Goal: Task Accomplishment & Management: Complete application form

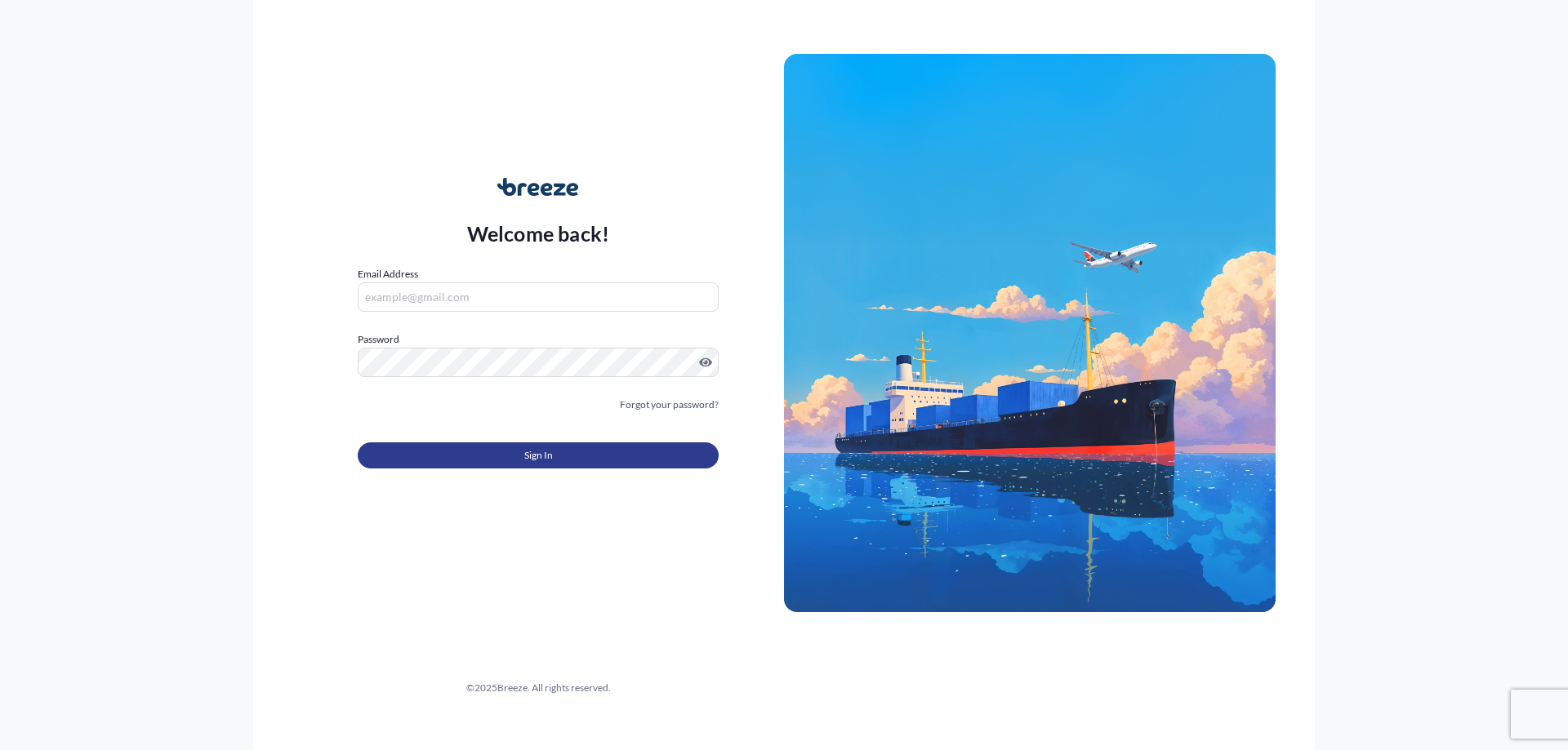
type input "[EMAIL_ADDRESS][DOMAIN_NAME]"
click at [508, 456] on button "Sign In" at bounding box center [538, 455] width 361 height 26
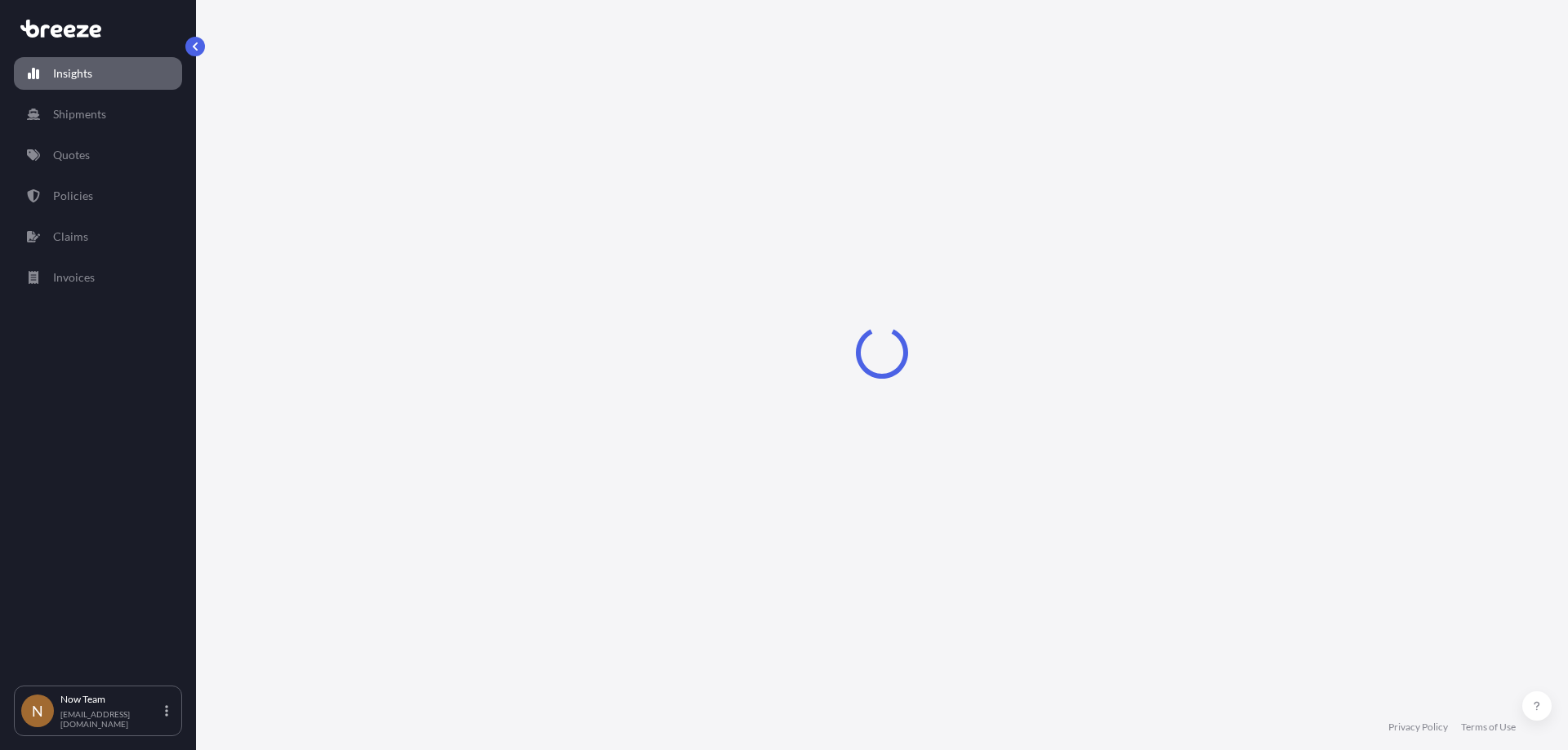
click at [91, 153] on link "Quotes" at bounding box center [97, 155] width 168 height 33
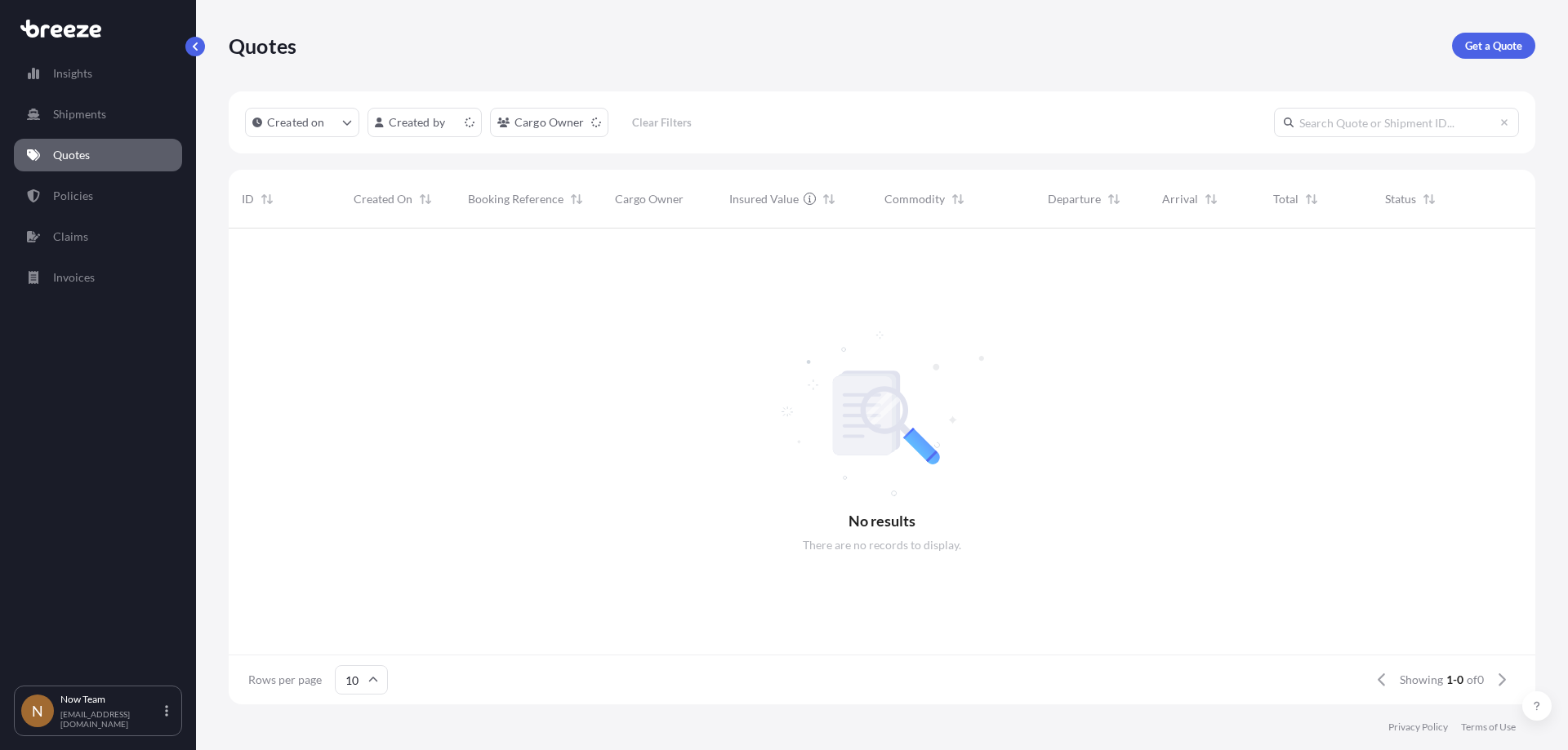
scroll to position [13, 13]
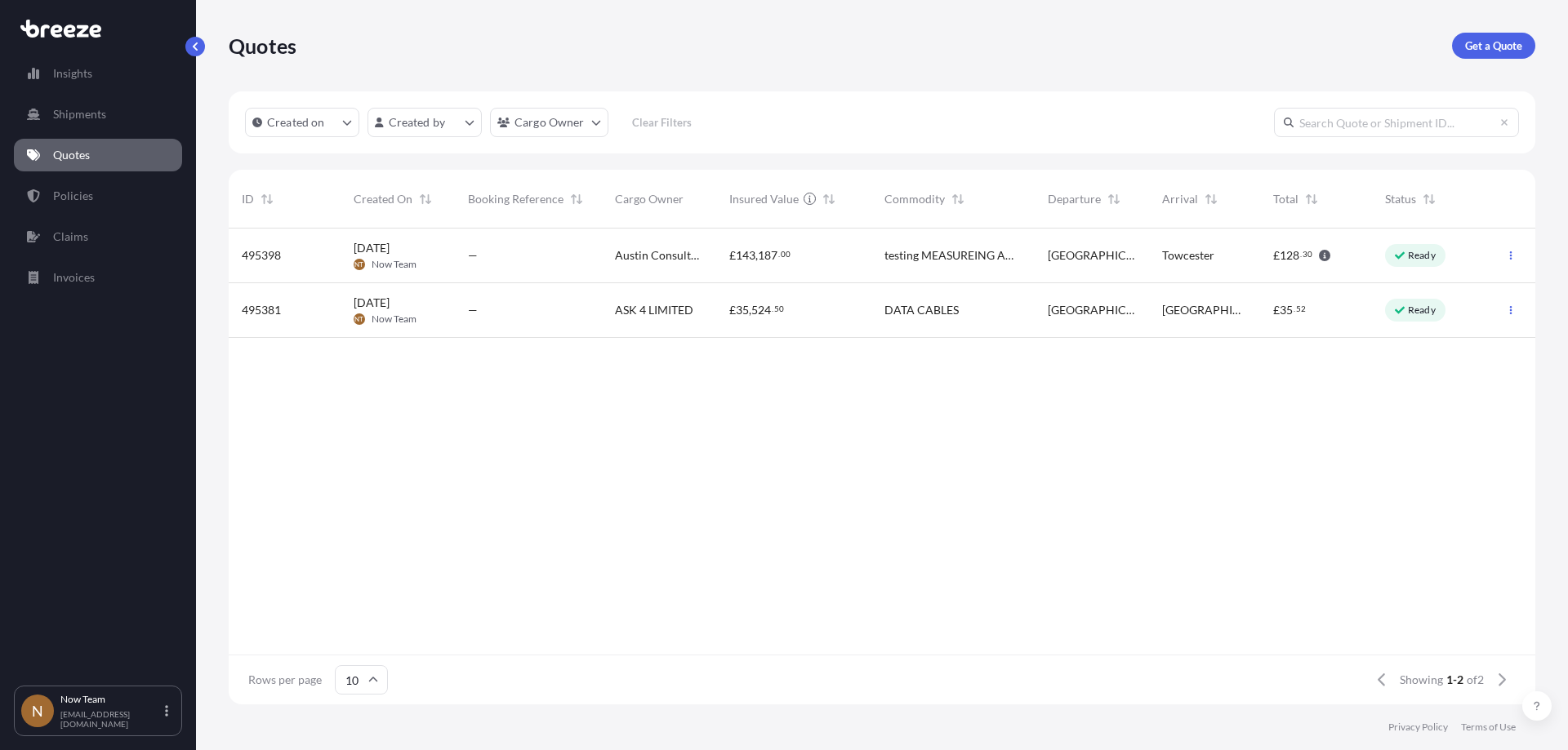
click at [310, 254] on div "495398" at bounding box center [284, 255] width 86 height 16
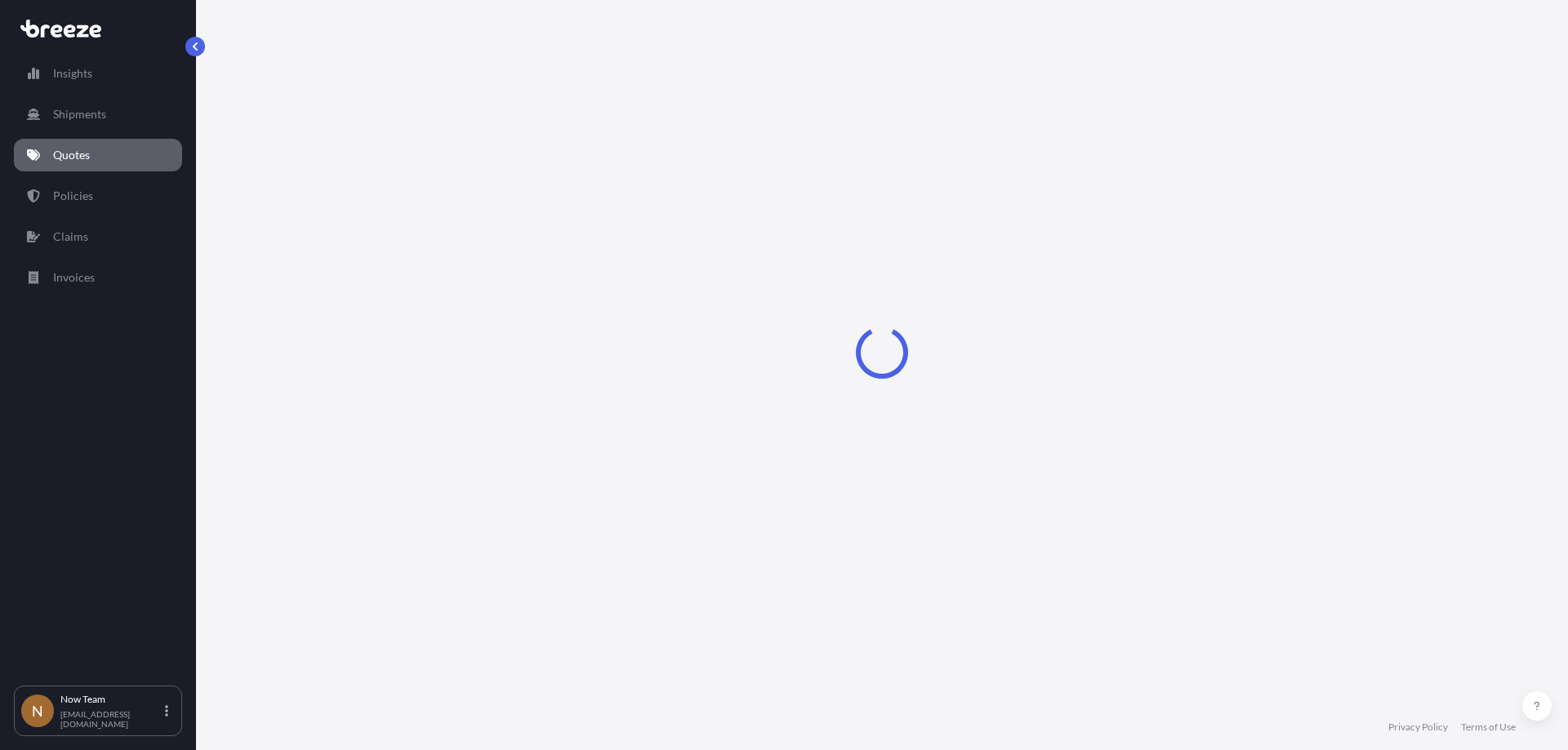
select select "Road"
select select "1"
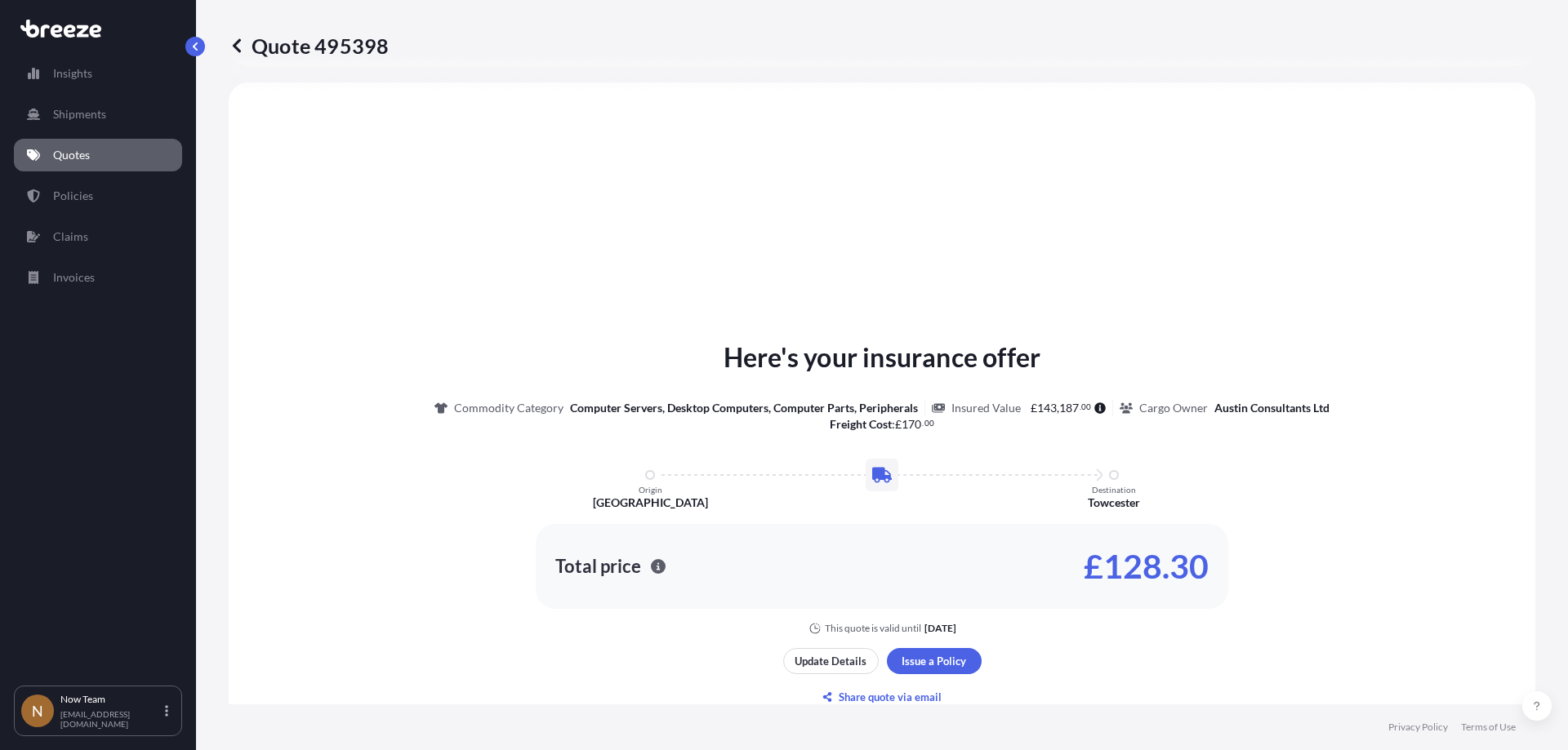
scroll to position [492, 0]
click at [820, 665] on p "Update Details" at bounding box center [830, 660] width 72 height 16
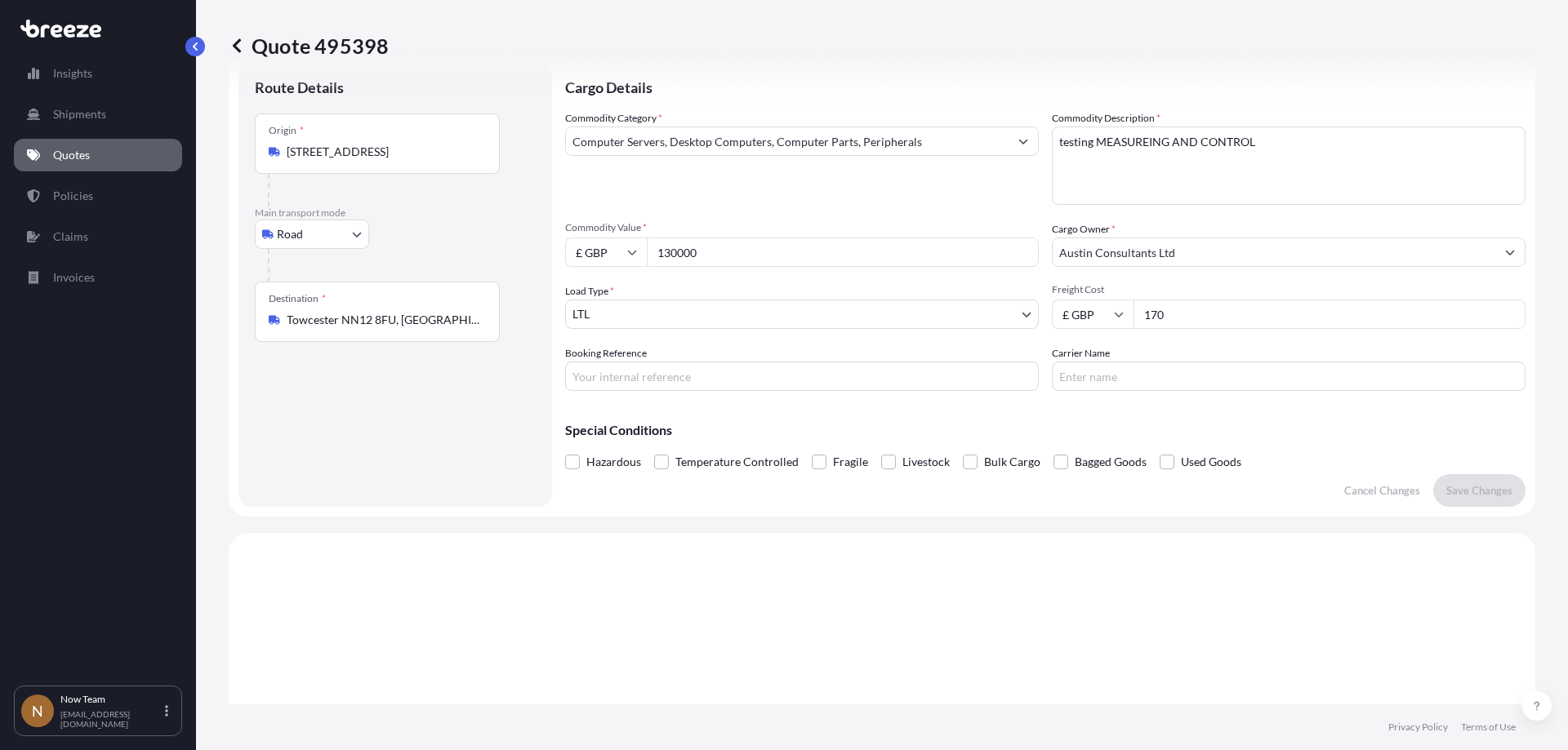
scroll to position [26, 0]
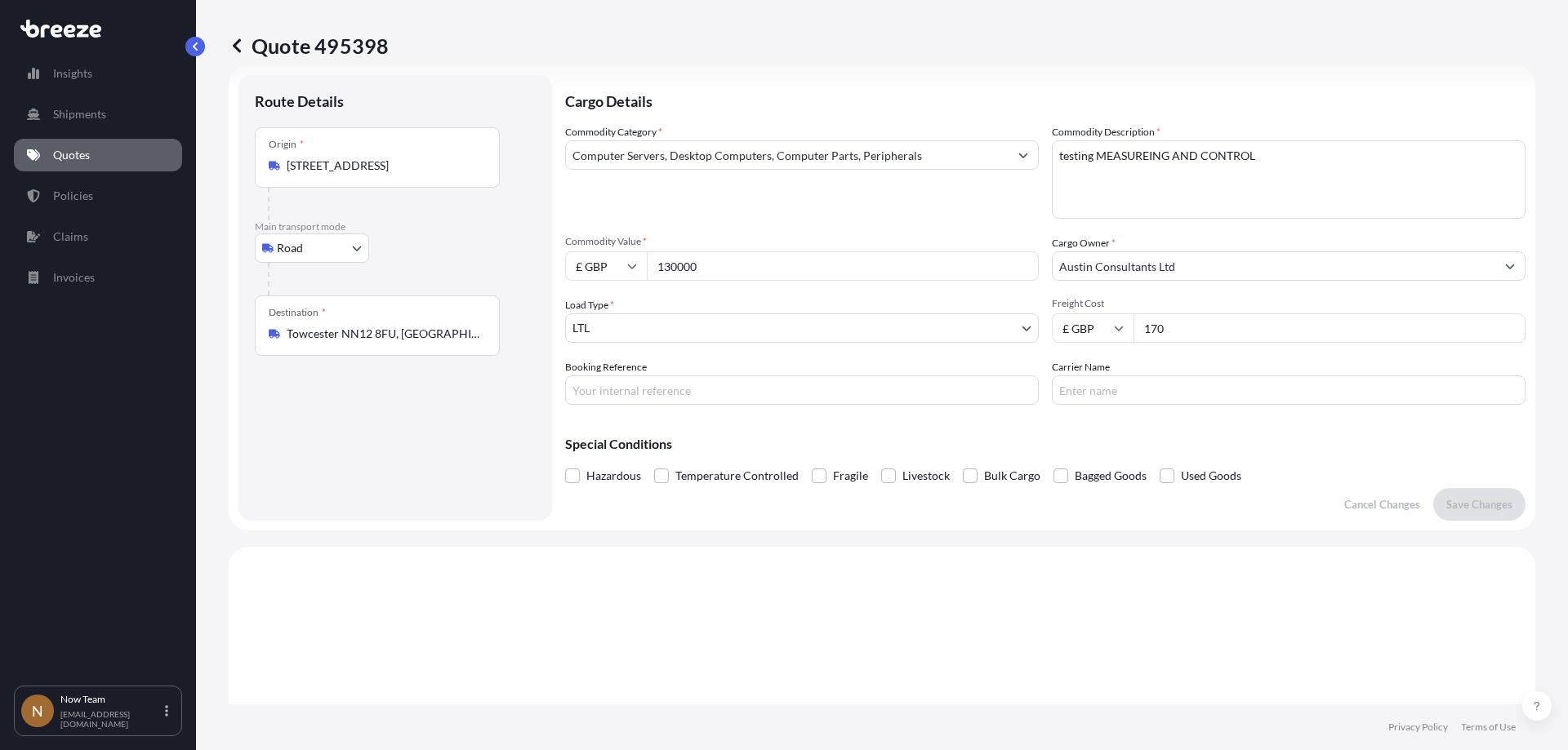
click at [468, 164] on input "[STREET_ADDRESS]" at bounding box center [383, 165] width 192 height 16
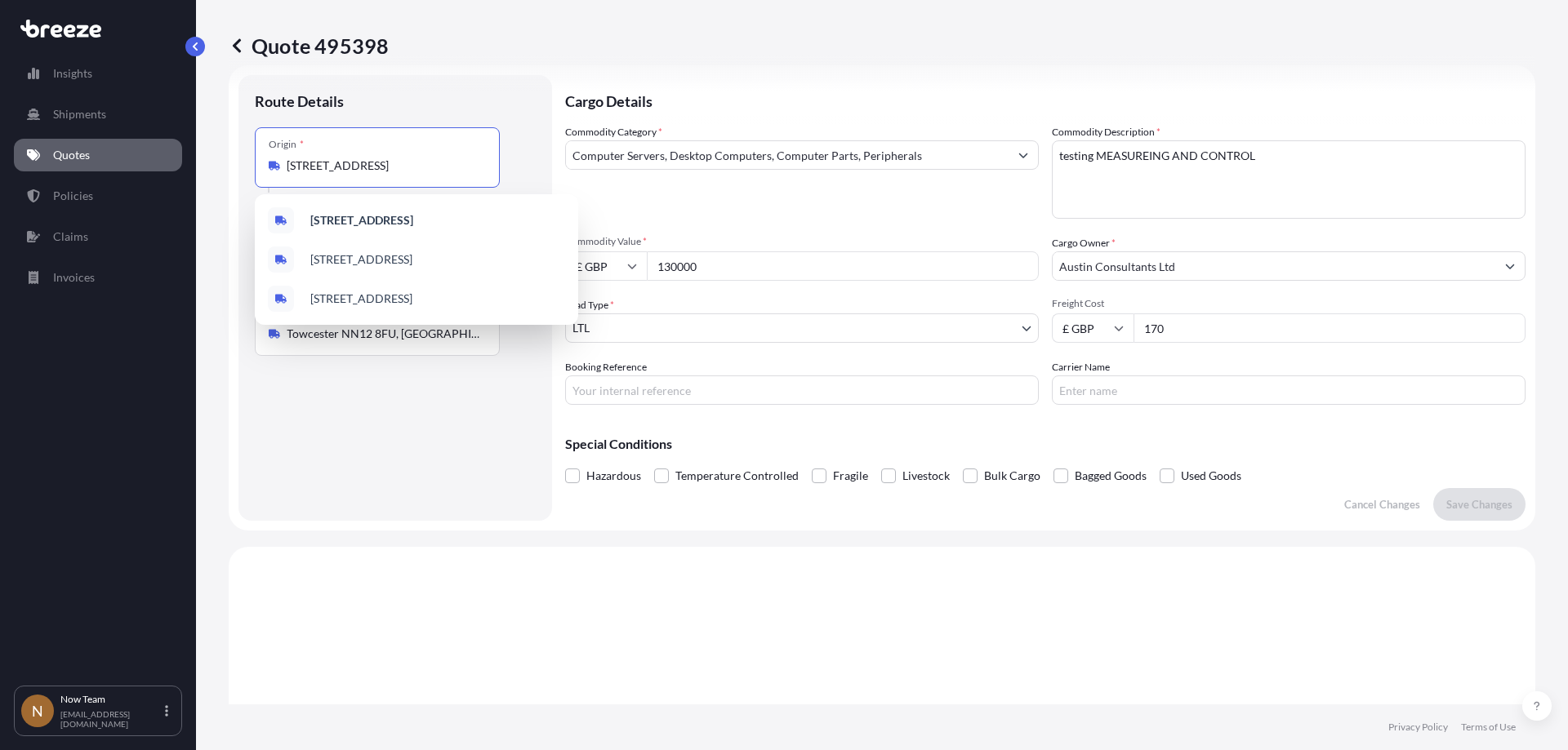
drag, startPoint x: 468, startPoint y: 164, endPoint x: 267, endPoint y: 170, distance: 201.1
click at [268, 170] on div "Origin * [STREET_ADDRESS]" at bounding box center [377, 158] width 245 height 61
click at [287, 170] on input "[STREET_ADDRESS]" at bounding box center [383, 165] width 192 height 16
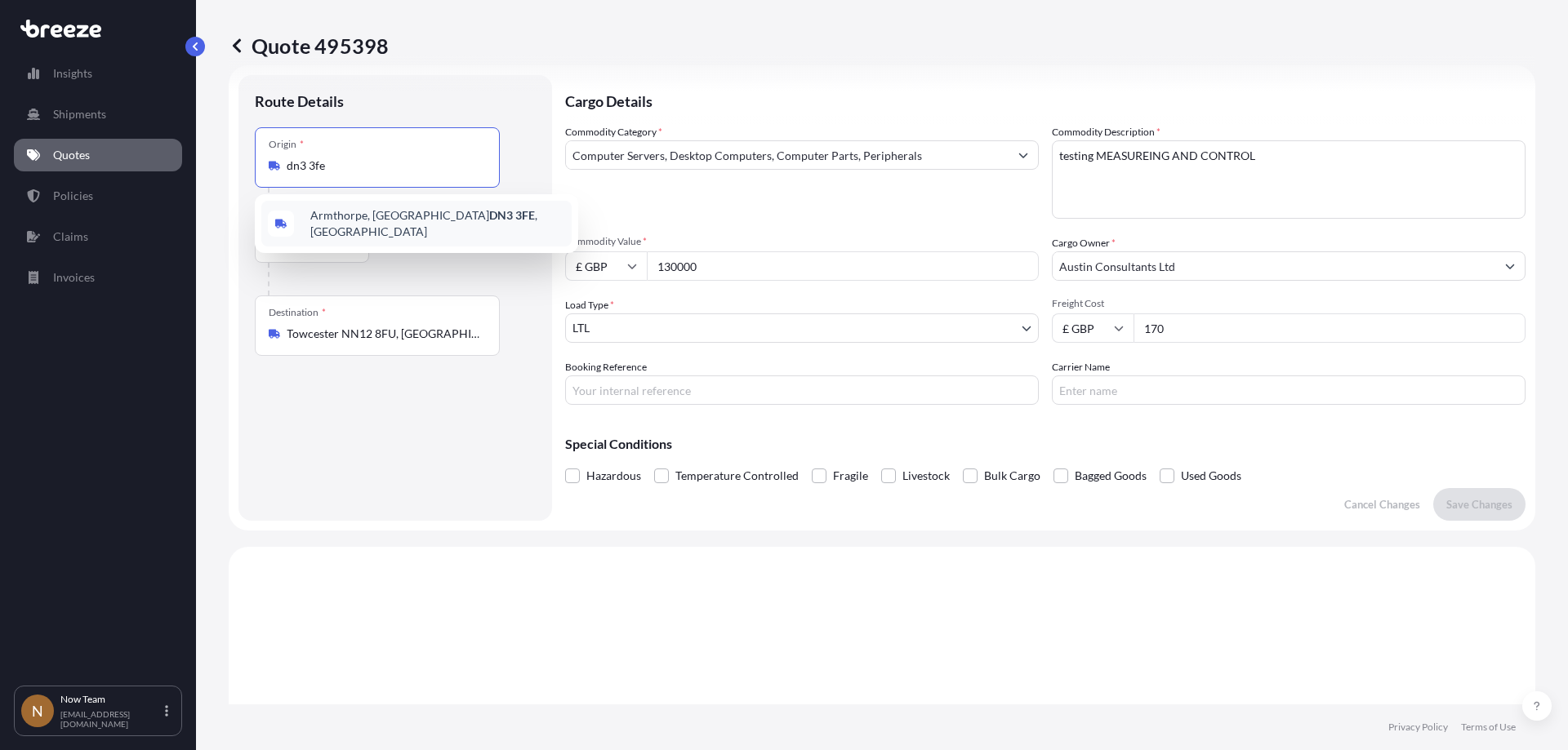
click at [398, 214] on span "Armthorpe, Doncaster DN3 3FE , [GEOGRAPHIC_DATA]" at bounding box center [438, 224] width 255 height 33
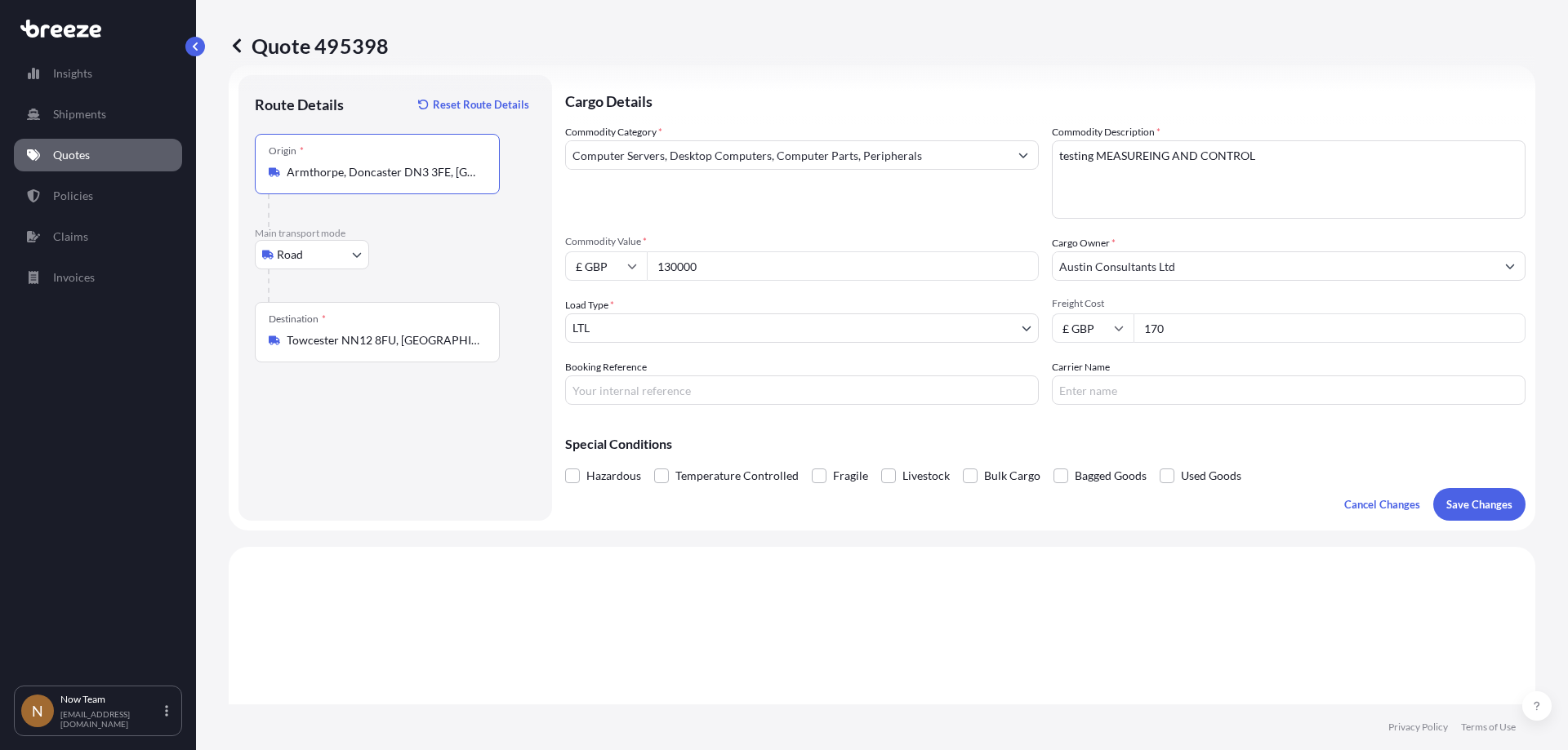
type input "Armthorpe, Doncaster DN3 3FE, [GEOGRAPHIC_DATA]"
click at [427, 341] on input "Towcester NN12 8FU, [GEOGRAPHIC_DATA]" at bounding box center [383, 340] width 192 height 16
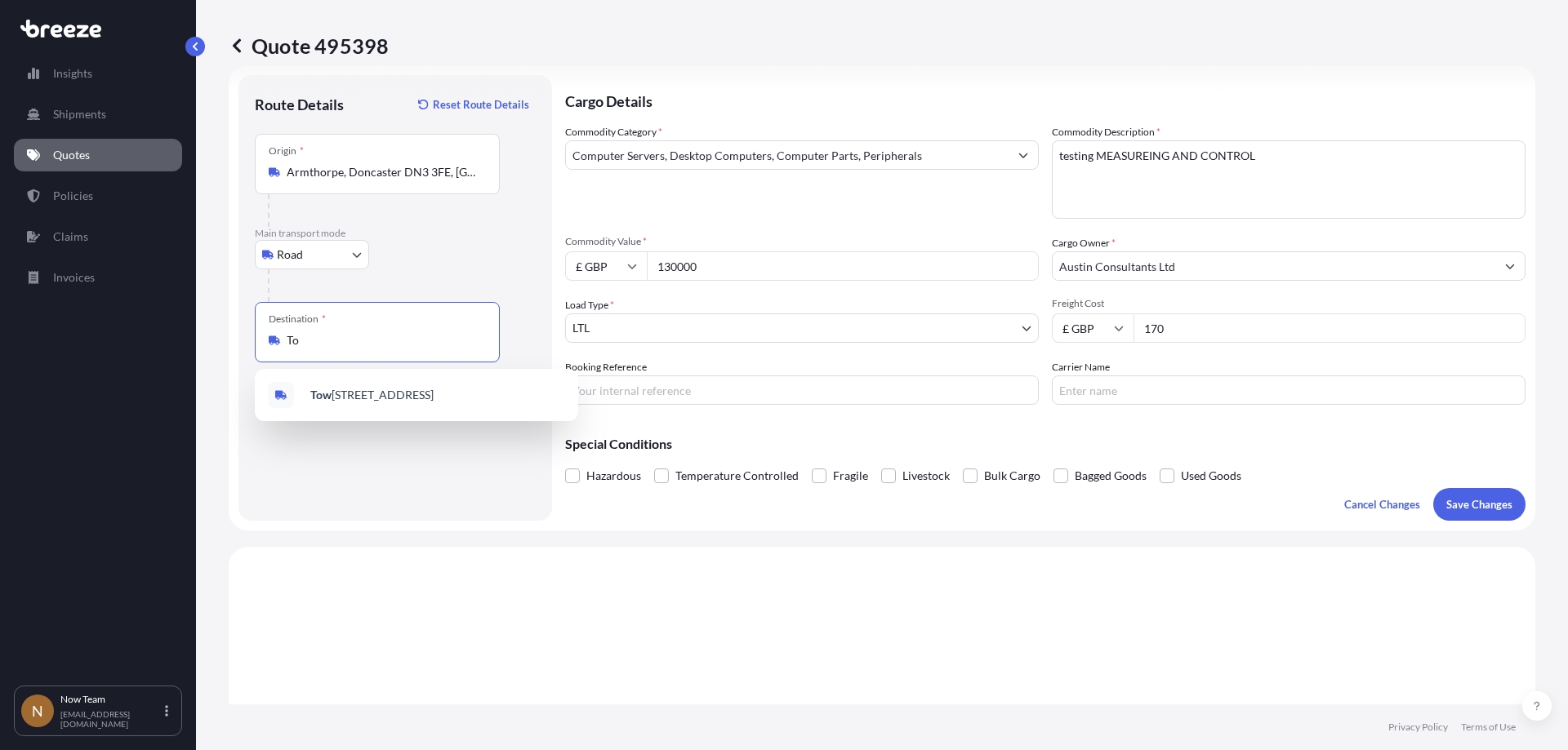
type input "T"
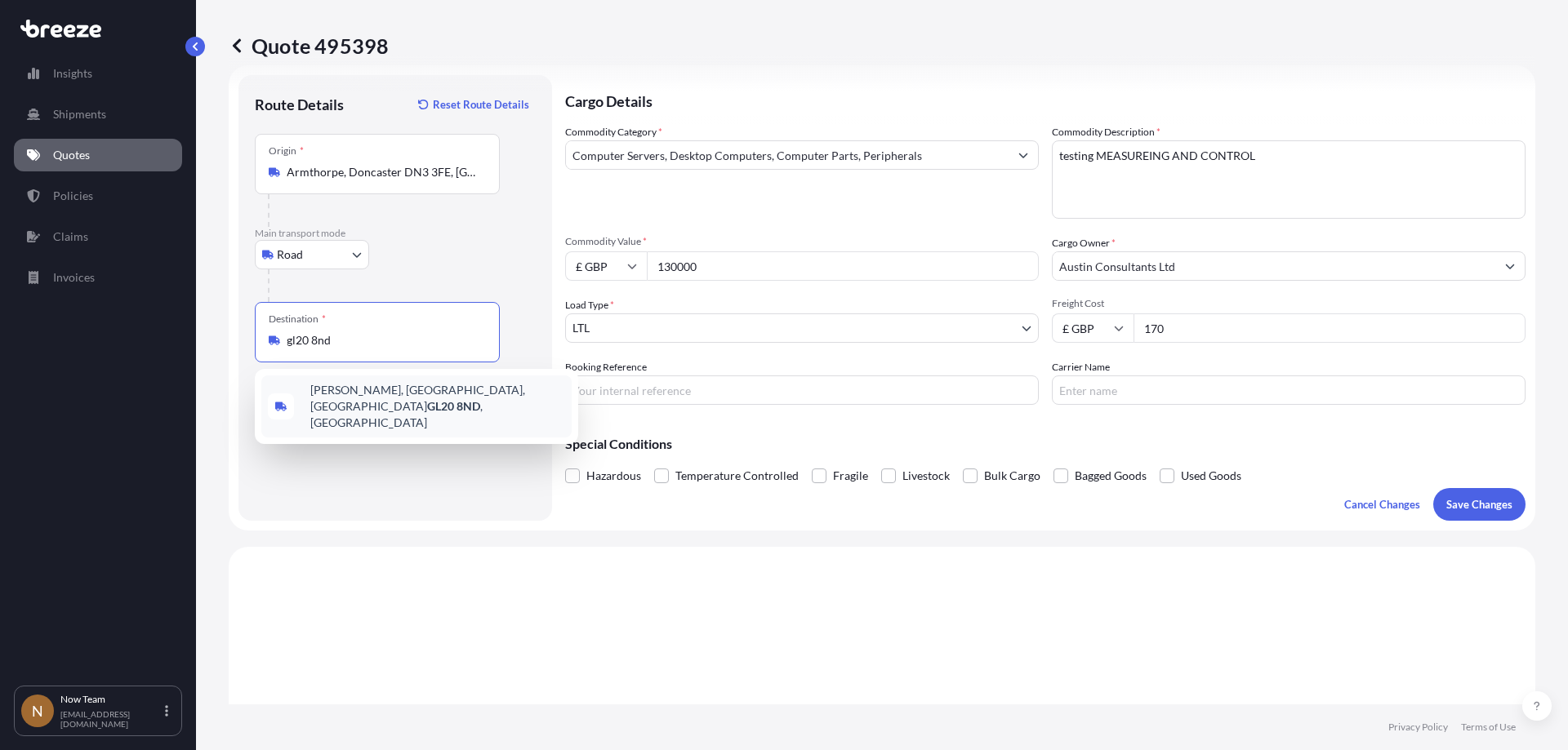
click at [403, 397] on span "[PERSON_NAME][STREET_ADDRESS]" at bounding box center [438, 407] width 255 height 49
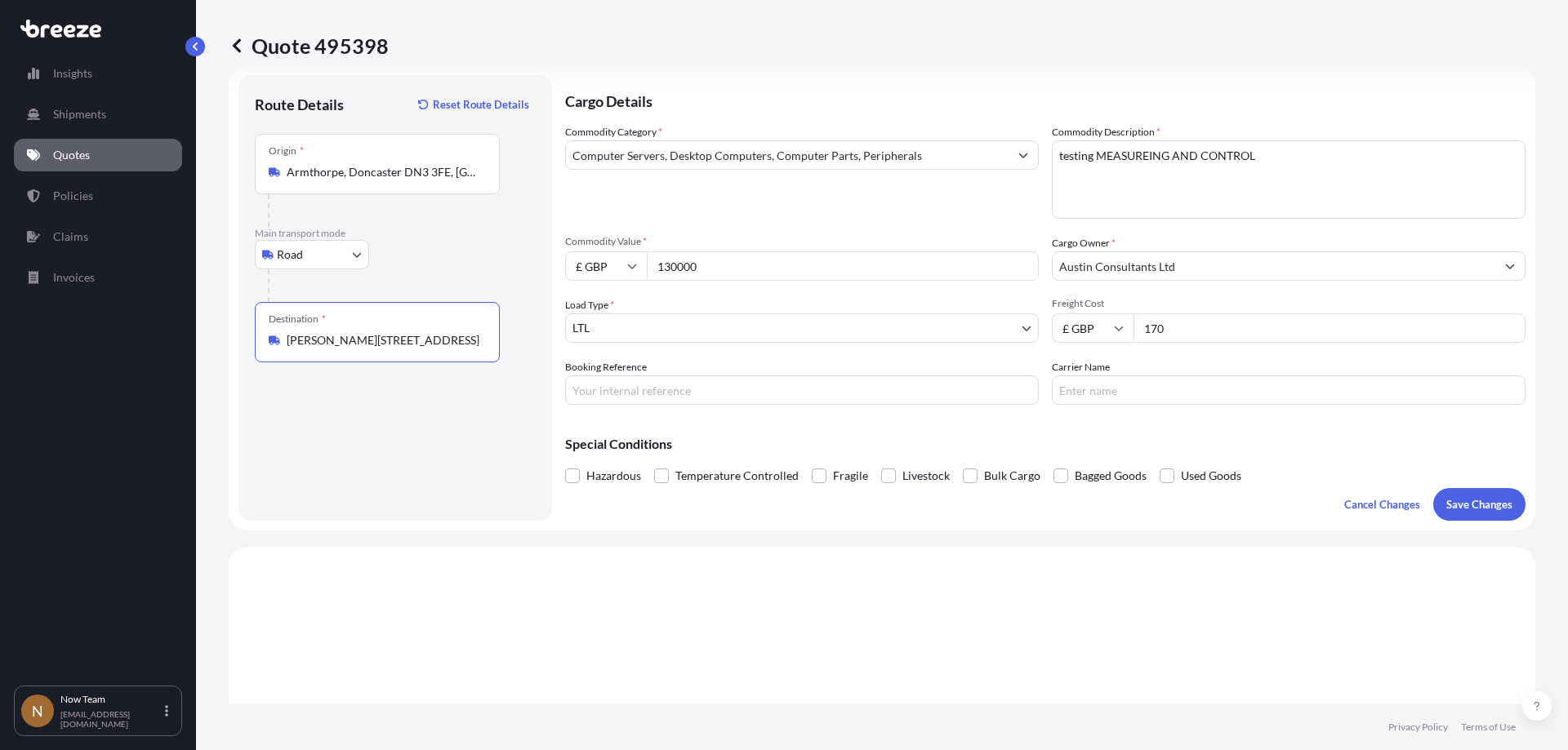
type input "[PERSON_NAME][STREET_ADDRESS]"
click at [867, 154] on input "Computer Servers, Desktop Computers, Computer Parts, Peripherals" at bounding box center [787, 154] width 442 height 30
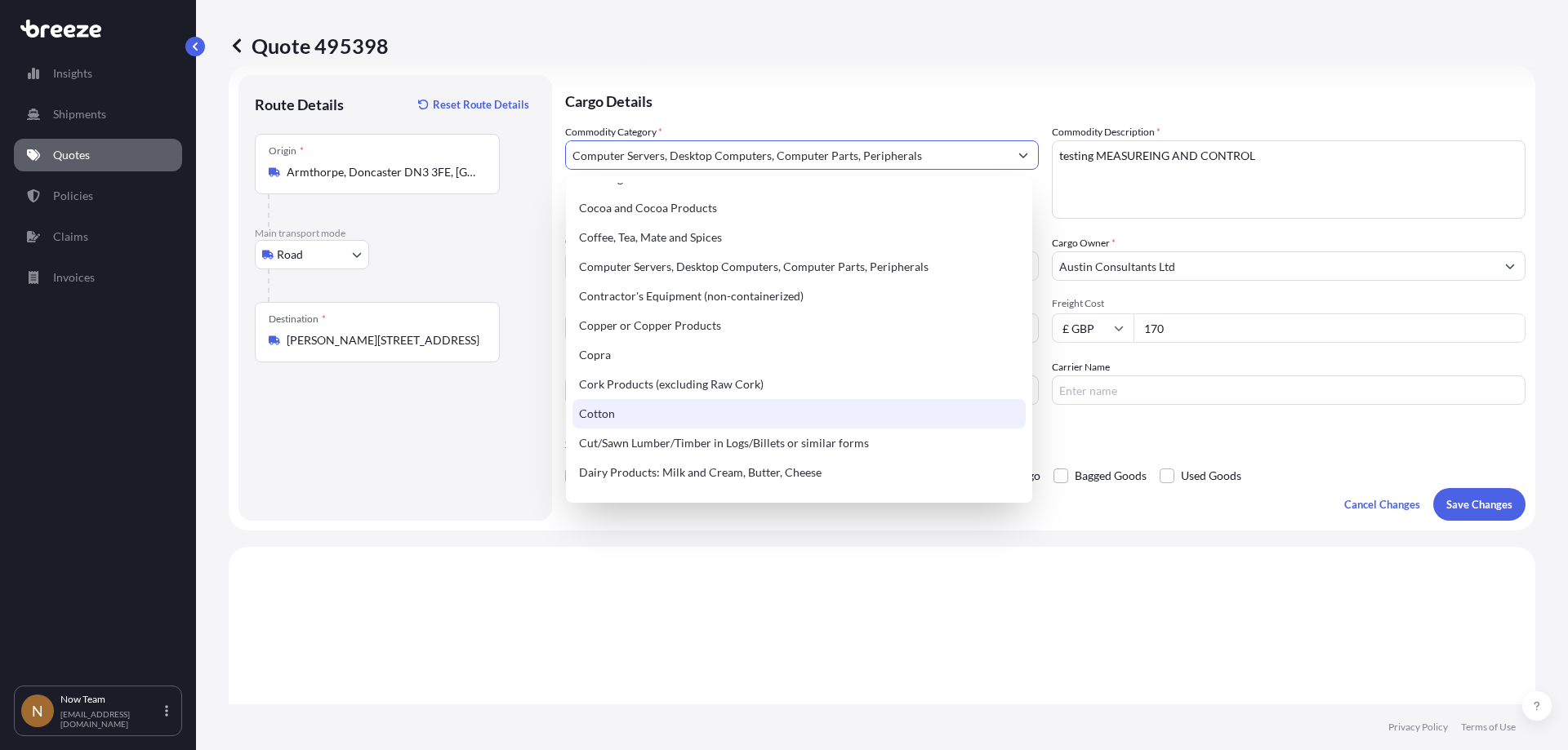
scroll to position [408, 0]
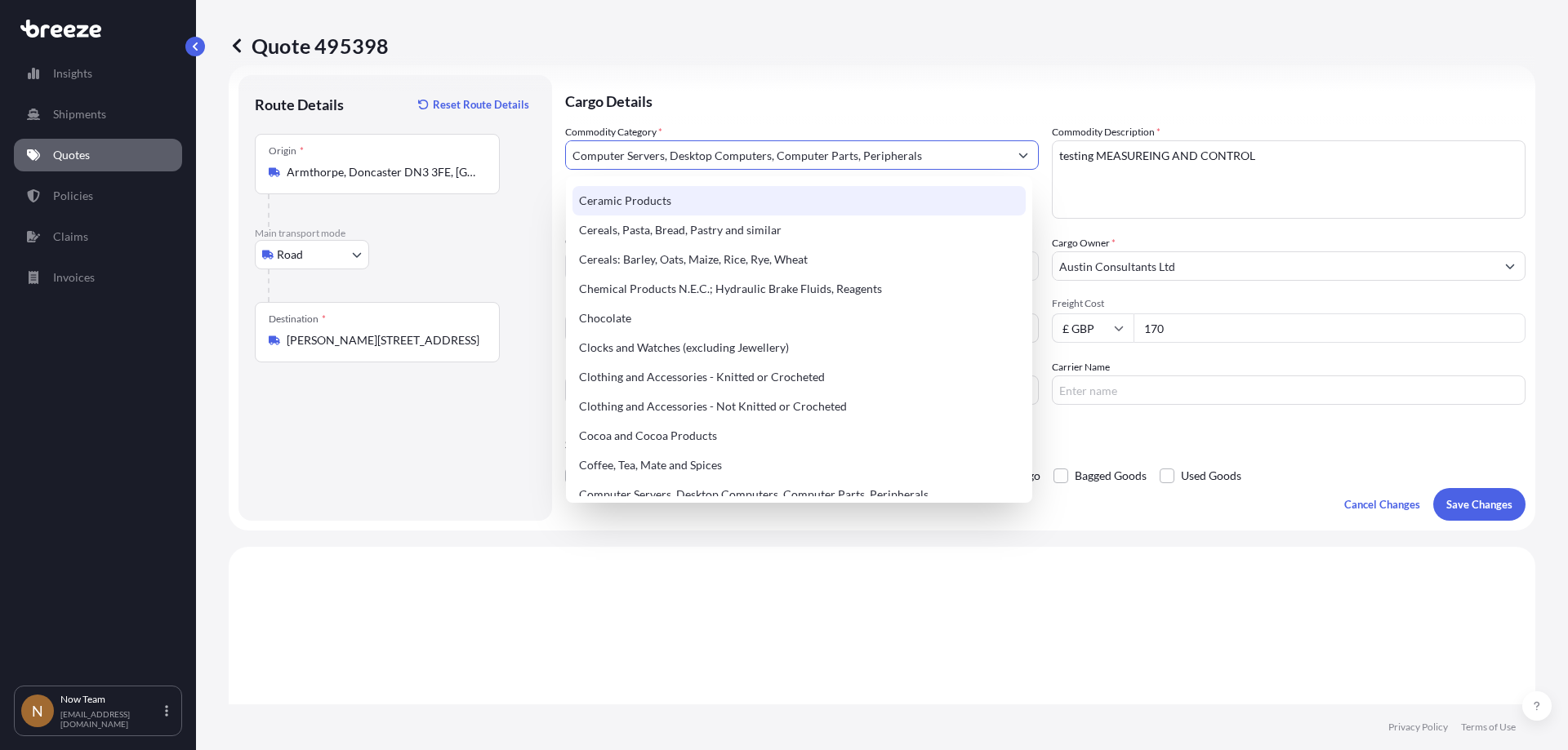
click at [717, 152] on input "Computer Servers, Desktop Computers, Computer Parts, Peripherals" at bounding box center [787, 154] width 442 height 30
drag, startPoint x: 936, startPoint y: 161, endPoint x: 370, endPoint y: 162, distance: 566.0
click at [374, 162] on form "Route Details Reset Route Details Place of loading Road Road Rail Origin * [GEO…" at bounding box center [882, 298] width 1306 height 466
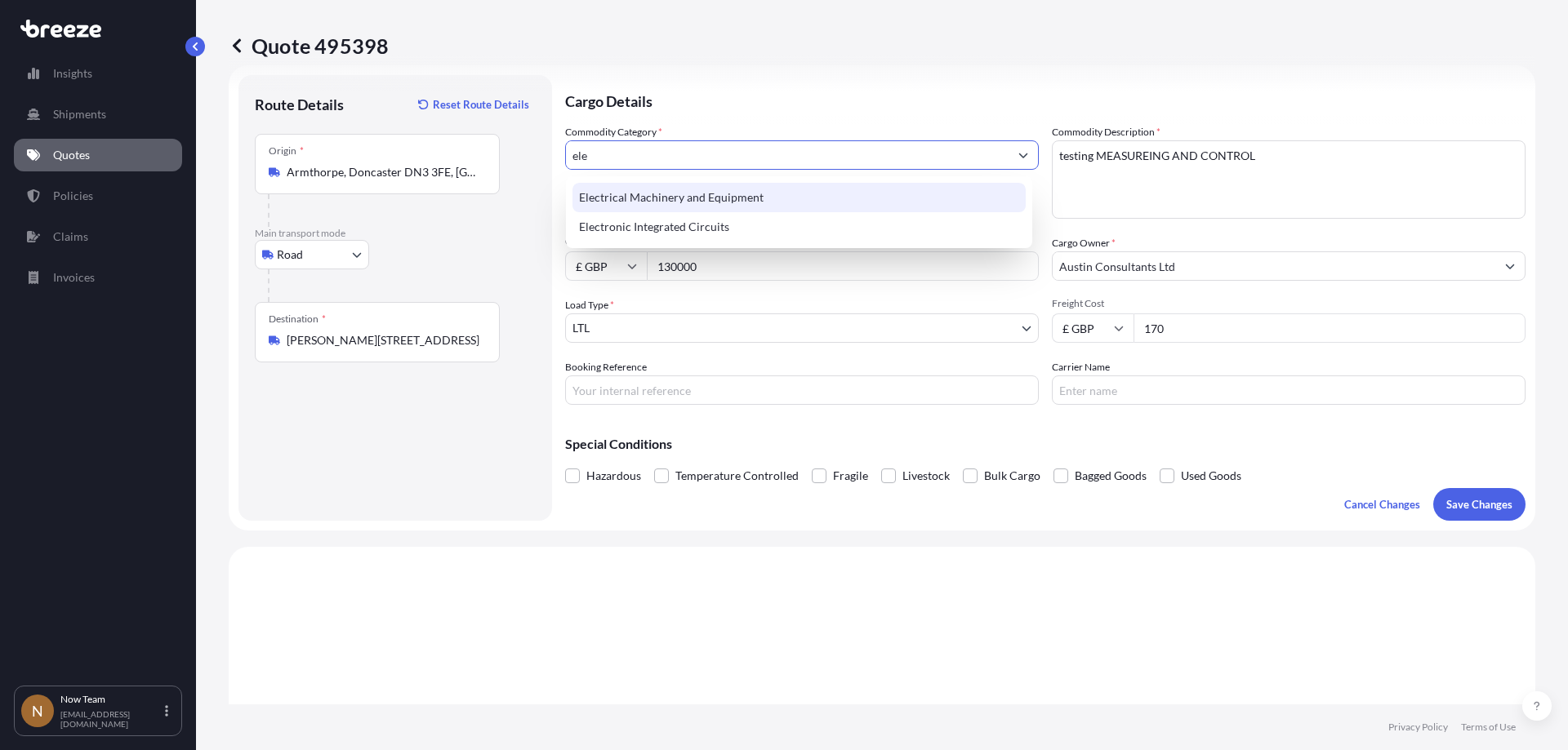
click at [740, 204] on div "Electrical Machinery and Equipment" at bounding box center [798, 197] width 453 height 30
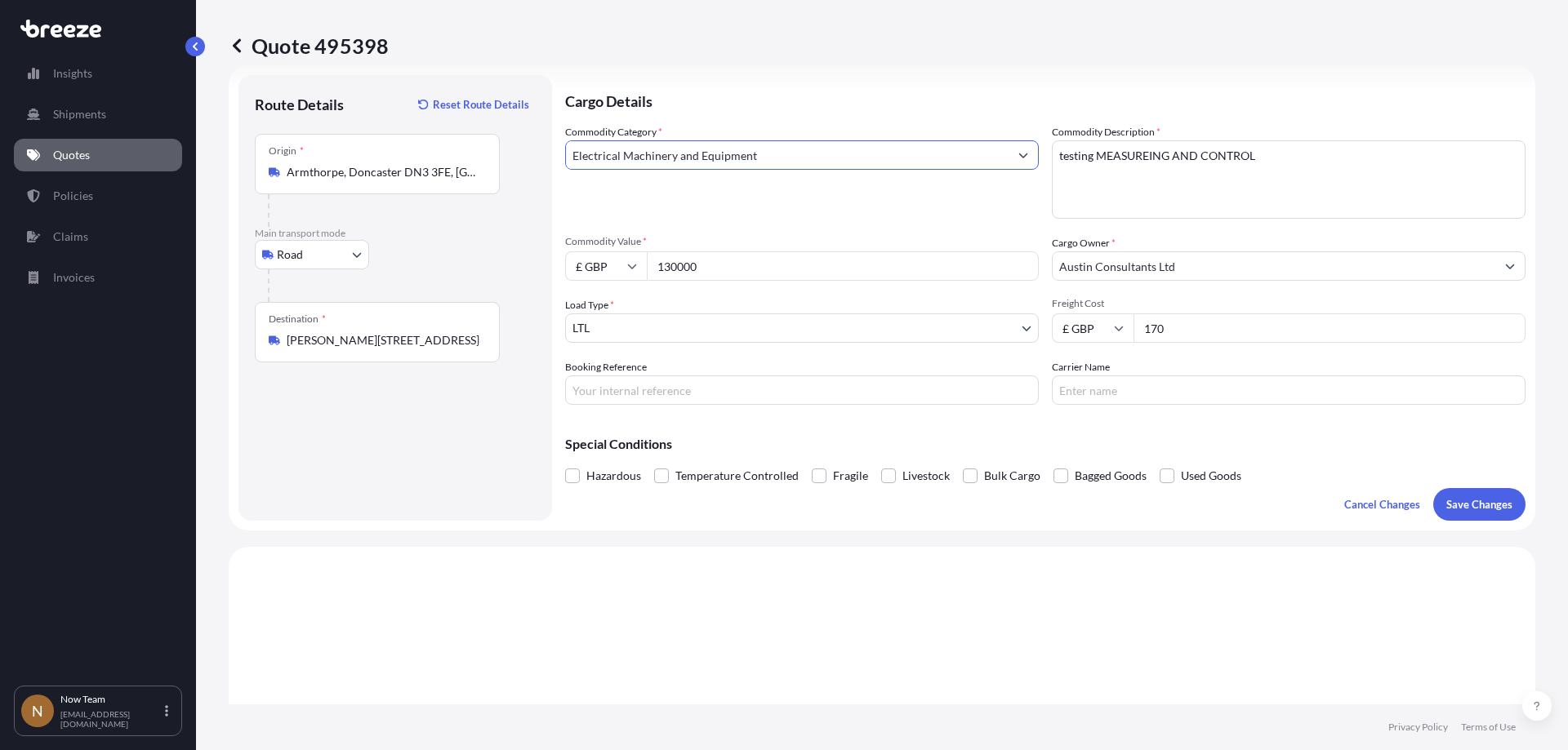
type input "Electrical Machinery and Equipment"
click at [727, 267] on input "130000" at bounding box center [842, 266] width 392 height 30
drag, startPoint x: 741, startPoint y: 265, endPoint x: 414, endPoint y: 262, distance: 327.0
click at [414, 262] on form "Route Details Reset Route Details Place of loading Road Road Rail Origin * [GEO…" at bounding box center [882, 298] width 1306 height 466
type input "4862.40"
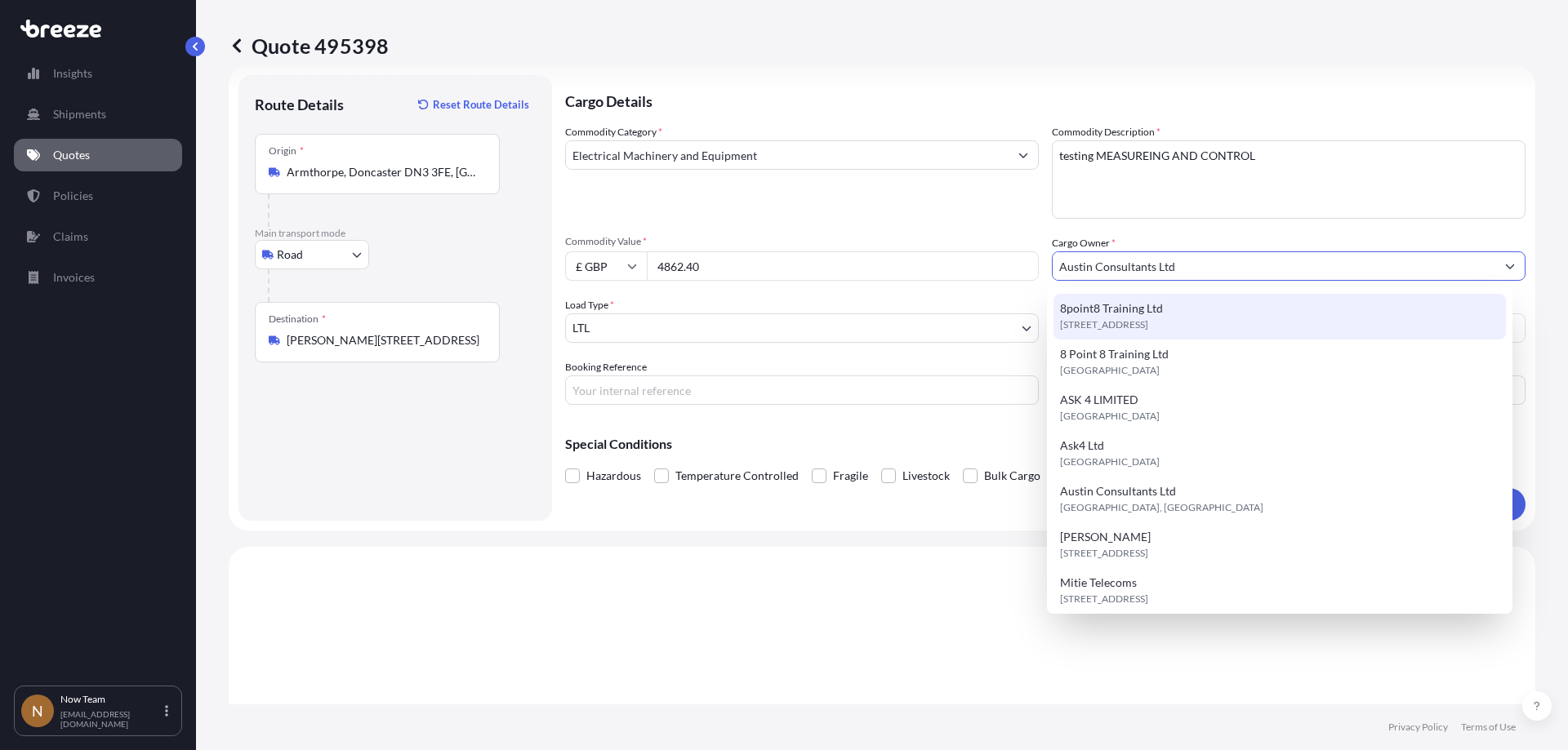
click at [1149, 332] on span "[STREET_ADDRESS]" at bounding box center [1104, 324] width 89 height 16
type input "8point8 Training Ltd"
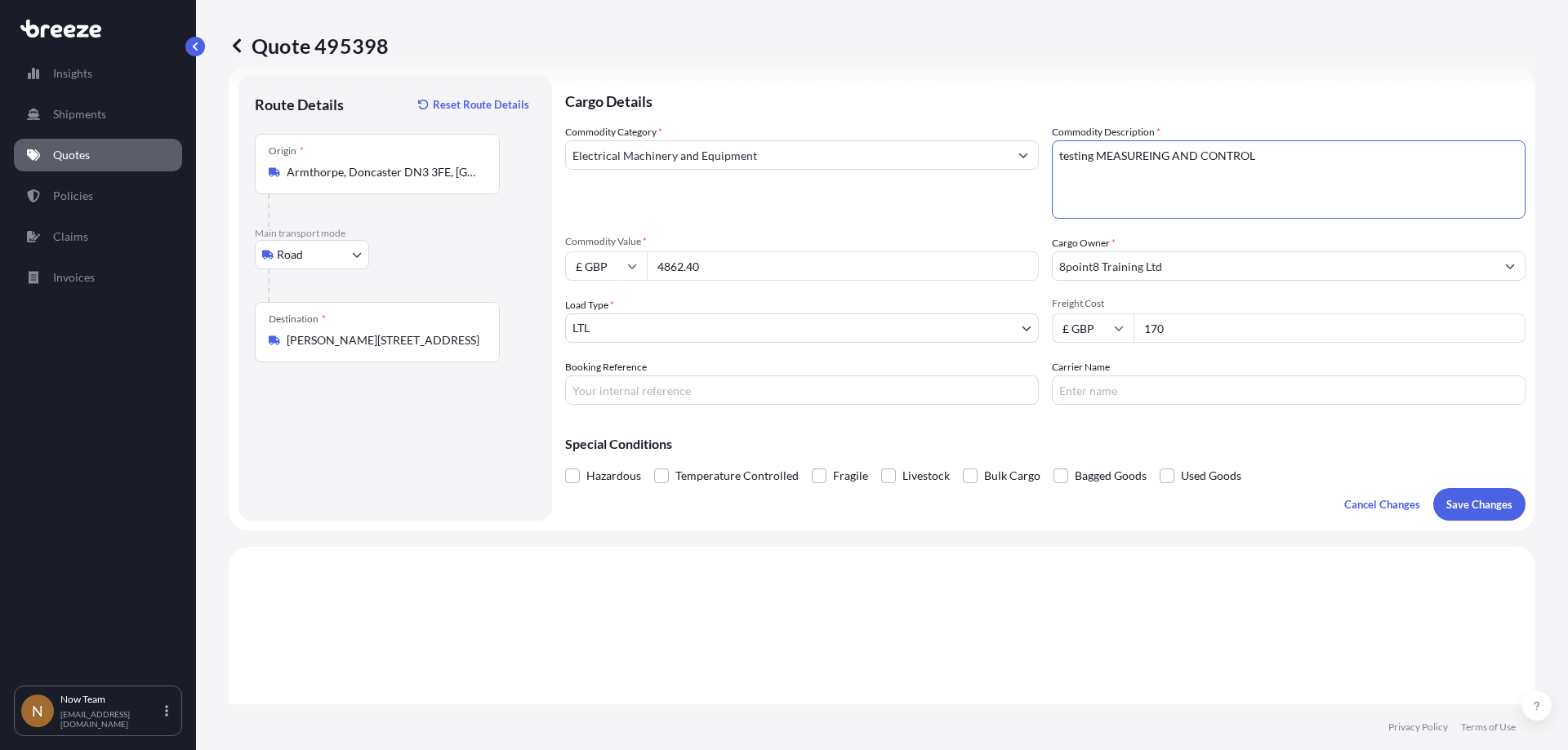
drag, startPoint x: 1296, startPoint y: 159, endPoint x: 803, endPoint y: 149, distance: 493.1
click at [803, 149] on div "Commodity Category * Electrical Machinery and Equipment Commodity Description *…" at bounding box center [1046, 264] width 960 height 281
type textarea "RF Monitor"
click at [642, 391] on input "Booking Reference" at bounding box center [802, 390] width 473 height 30
click at [671, 396] on input "Booking Reference" at bounding box center [802, 390] width 473 height 30
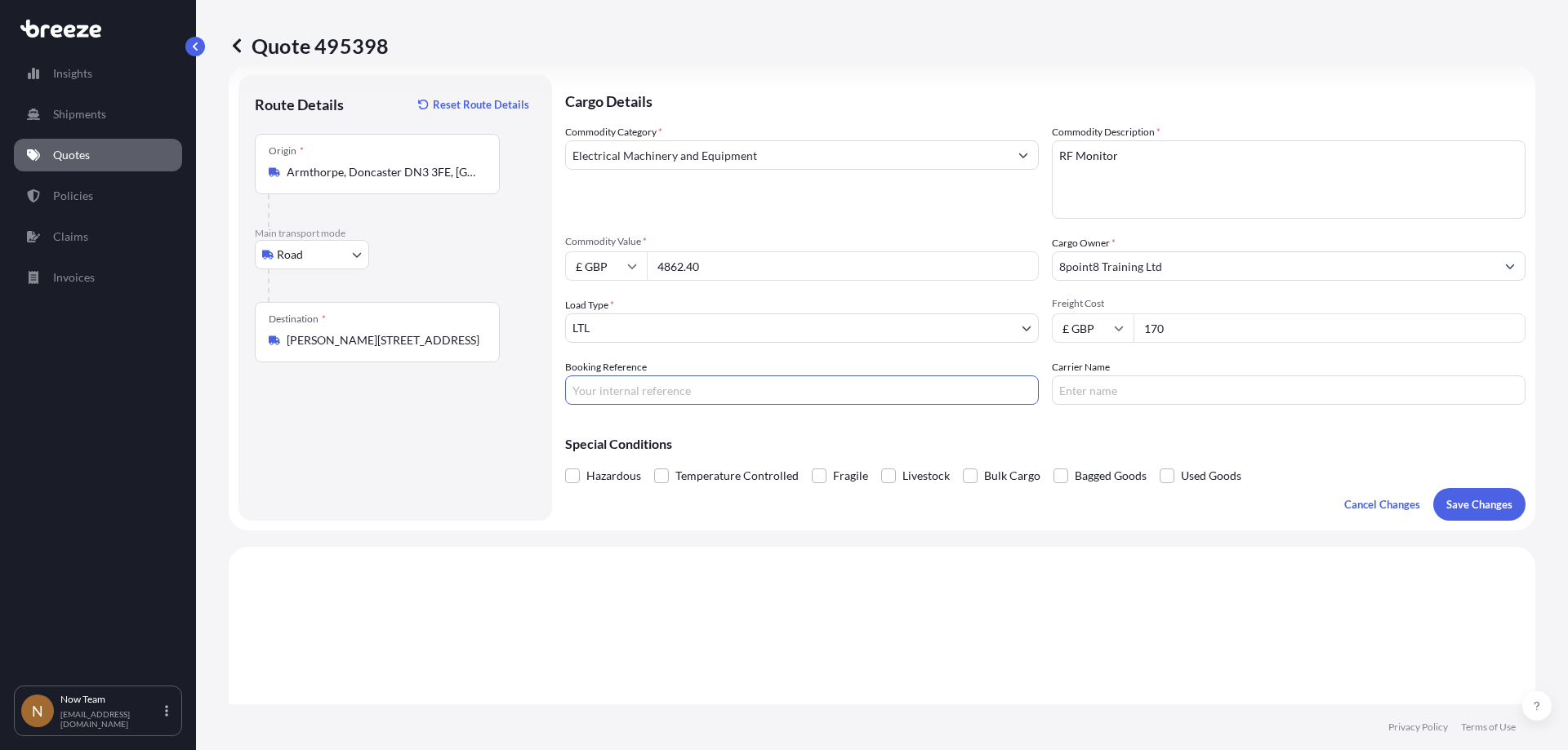
paste input "SNTG00189801-16293"
type input "SNTG00189801-16293"
click at [1124, 393] on input "Carrier Name" at bounding box center [1288, 390] width 473 height 30
type input "Fedex"
drag, startPoint x: 1050, startPoint y: 326, endPoint x: 978, endPoint y: 326, distance: 72.0
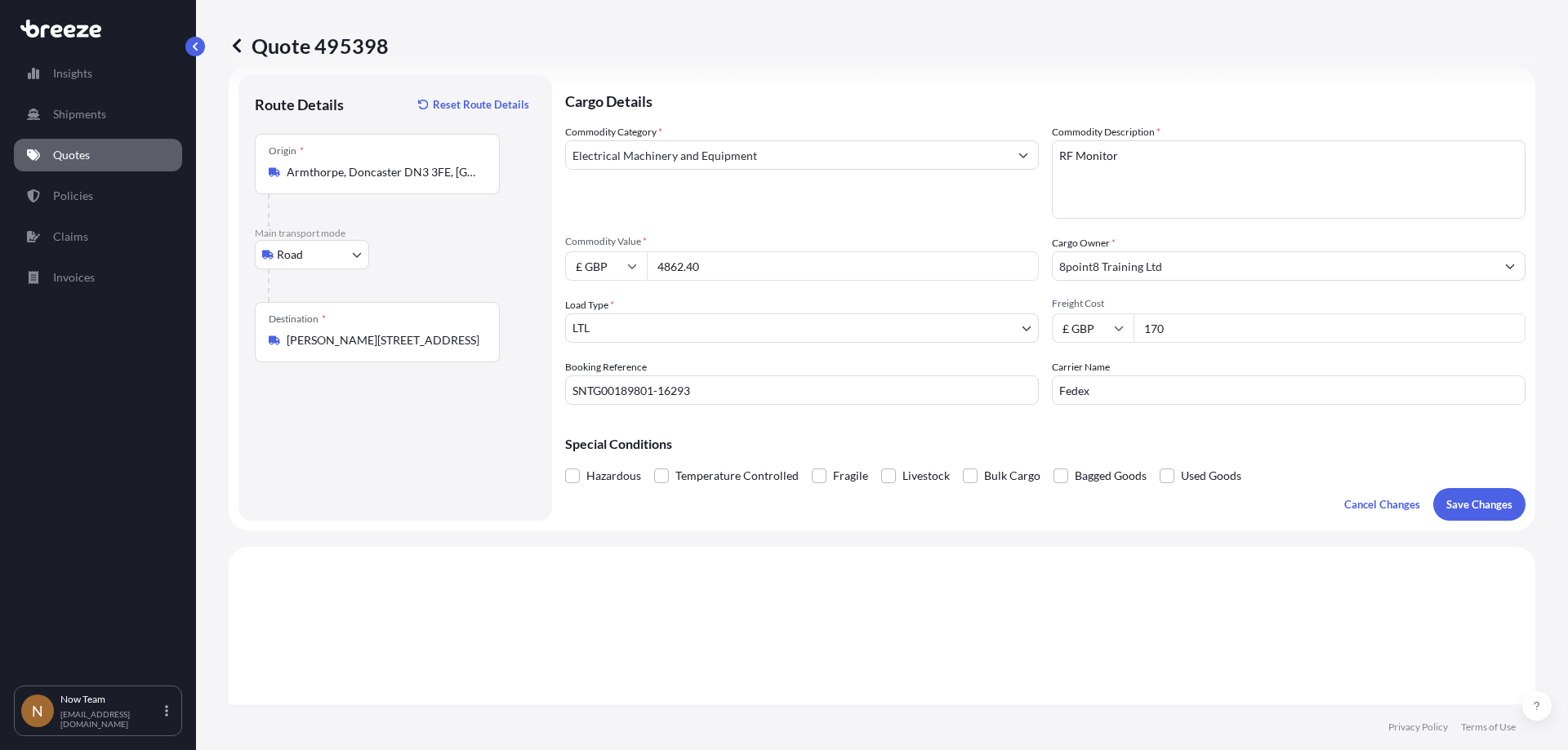
click at [979, 326] on div "Commodity Category * Electrical Machinery and Equipment Commodity Description *…" at bounding box center [1046, 264] width 960 height 281
type input "7.95"
click at [1482, 499] on p "Save Changes" at bounding box center [1479, 504] width 66 height 16
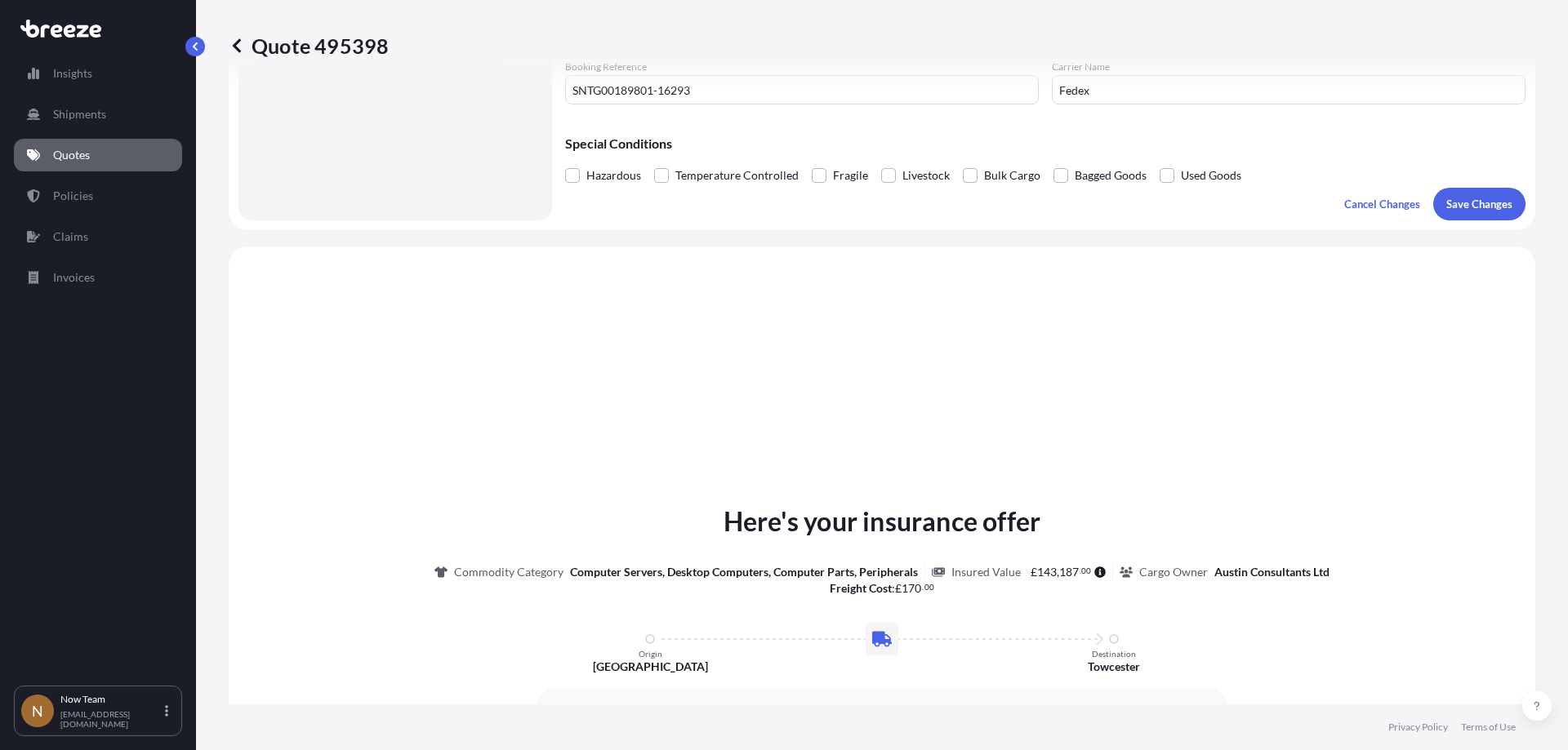
scroll to position [492, 0]
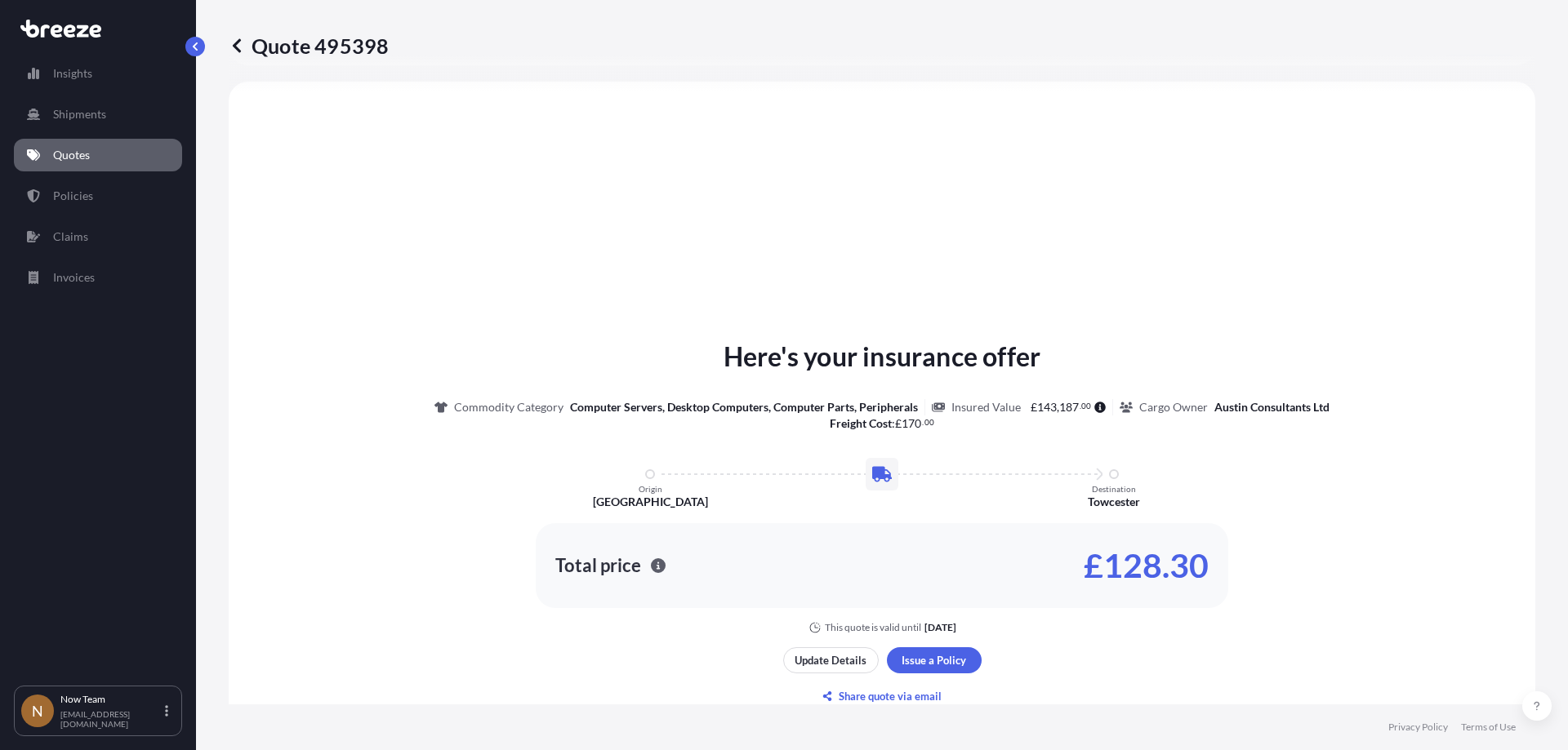
select select "Road"
select select "1"
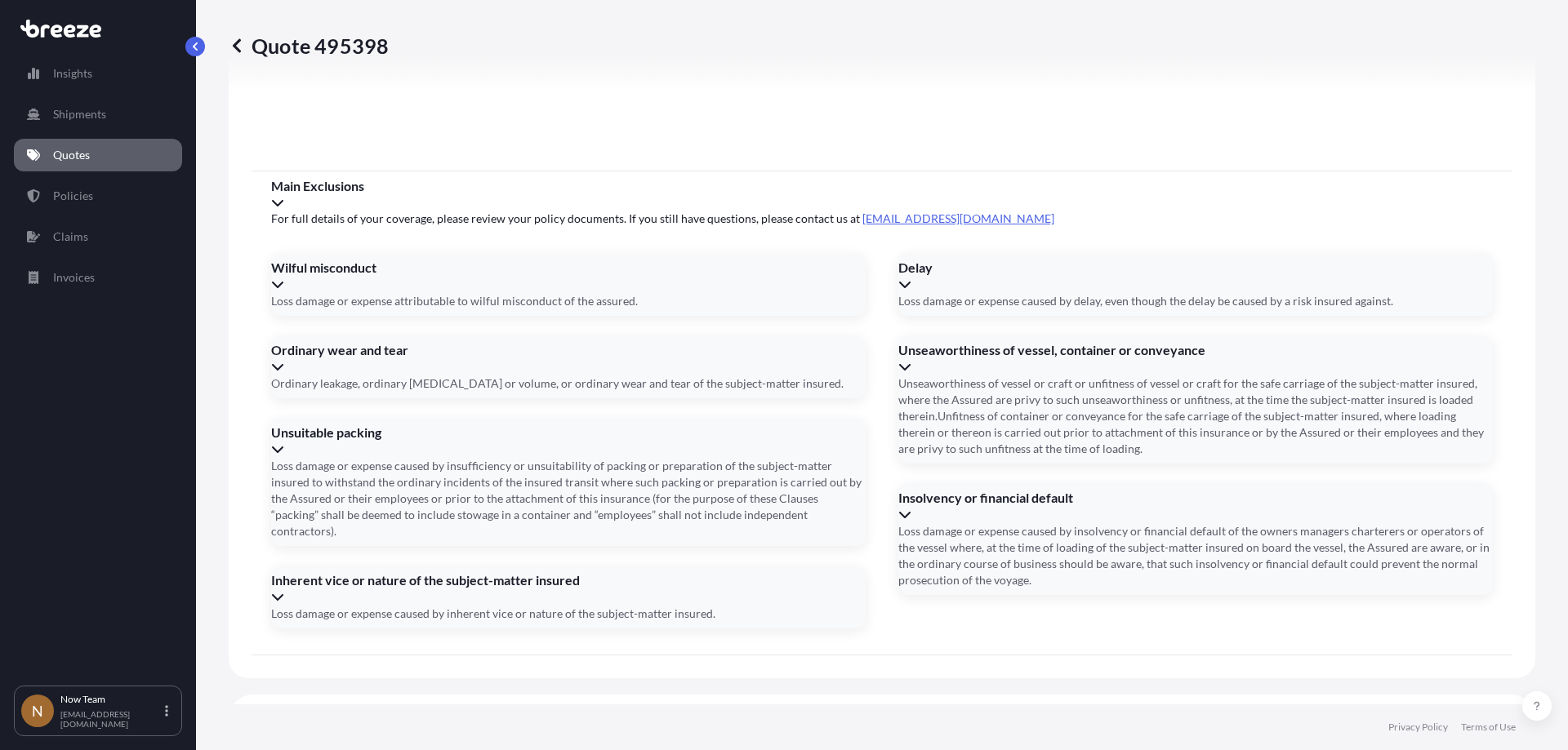
scroll to position [1841, 0]
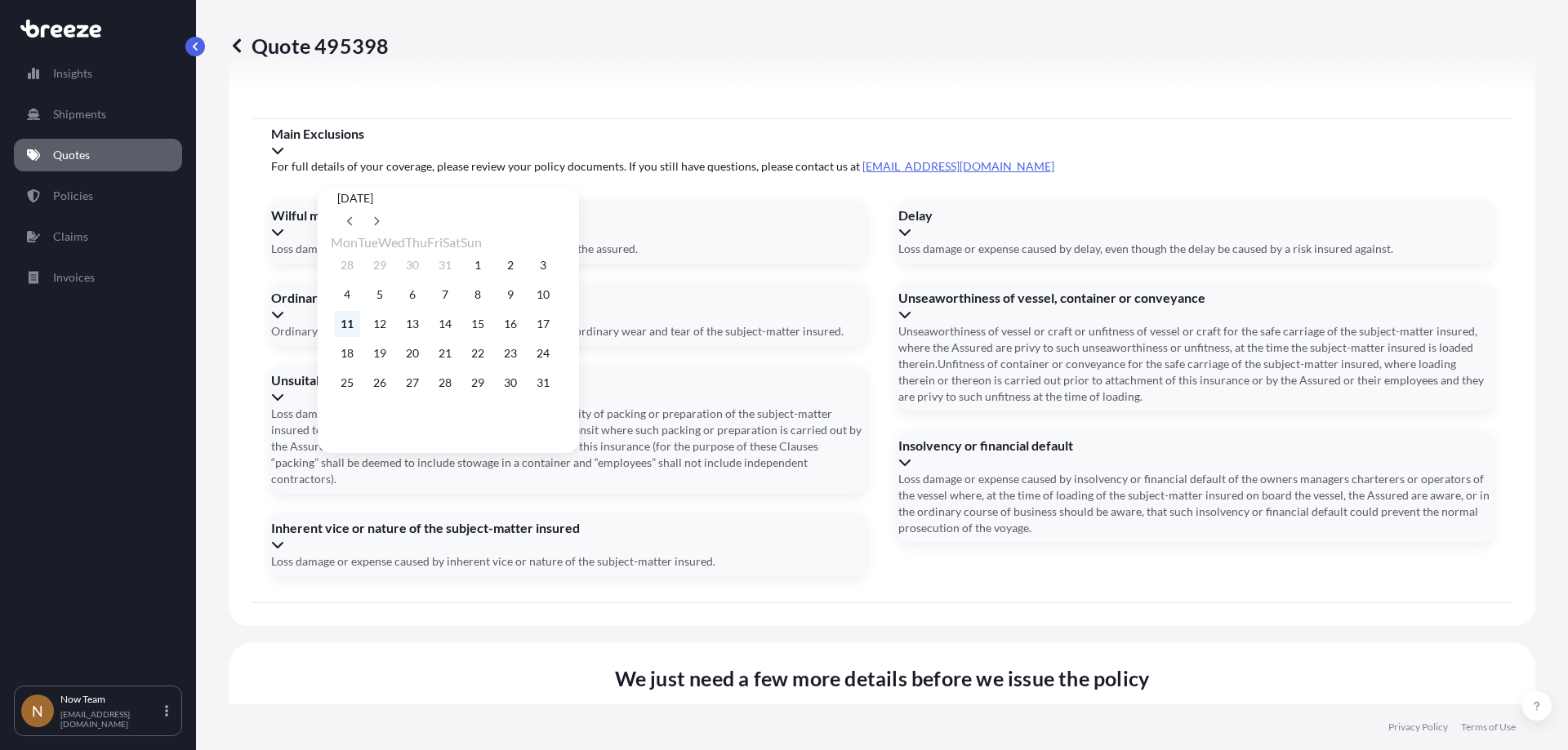
click at [353, 331] on button "11" at bounding box center [347, 324] width 26 height 26
type input "[DATE]"
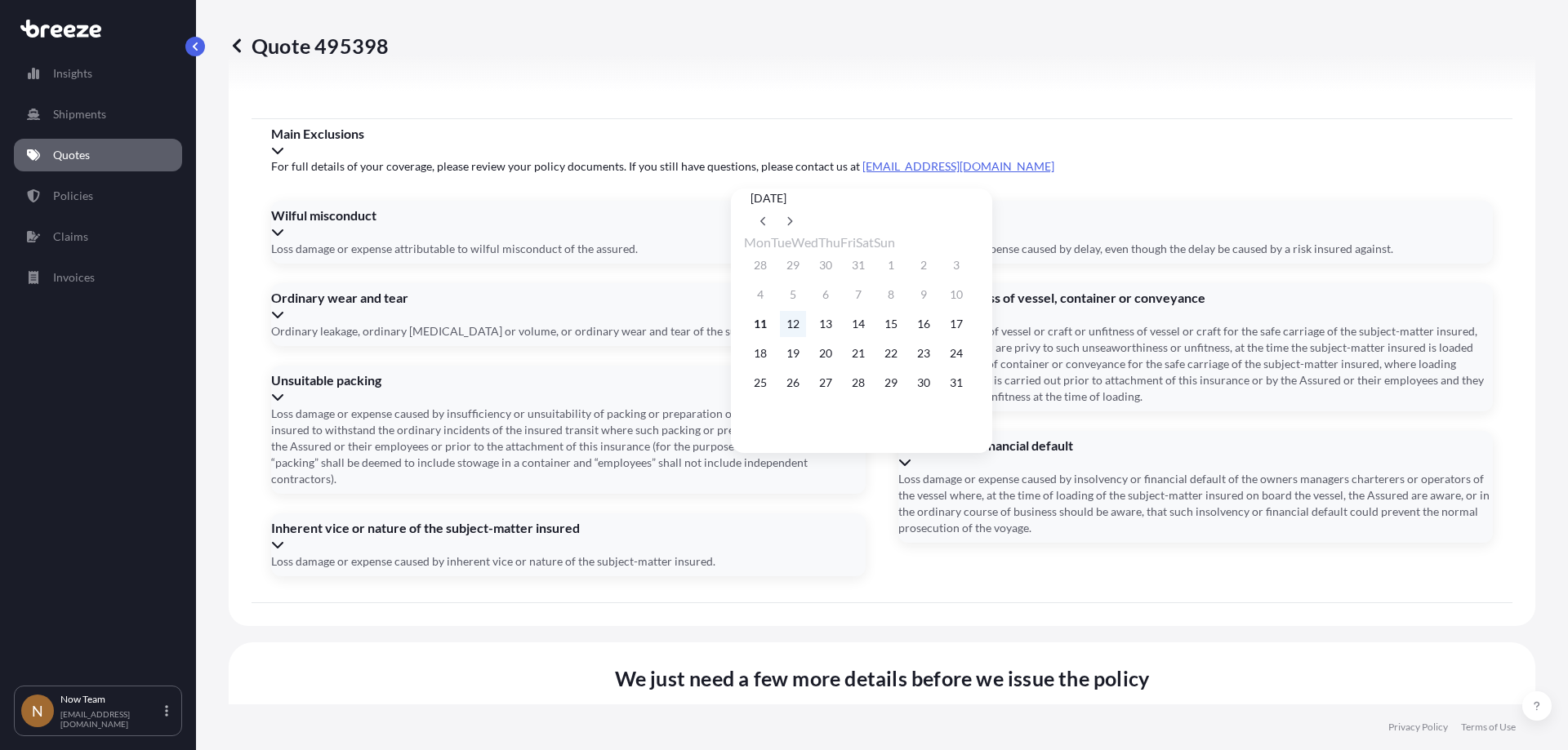
click at [796, 332] on button "12" at bounding box center [792, 324] width 26 height 26
type input "[DATE]"
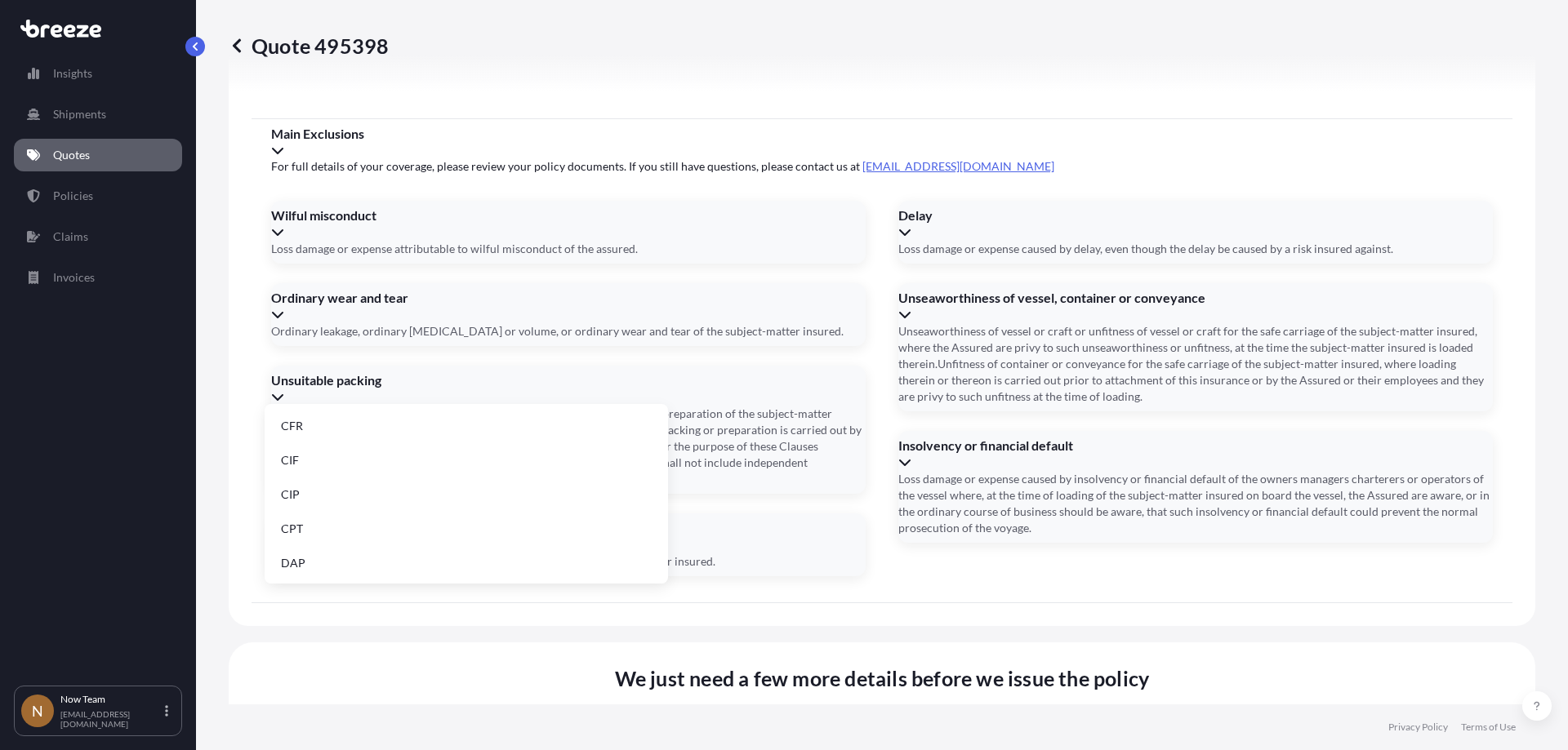
click at [335, 560] on li "DAP" at bounding box center [466, 563] width 391 height 31
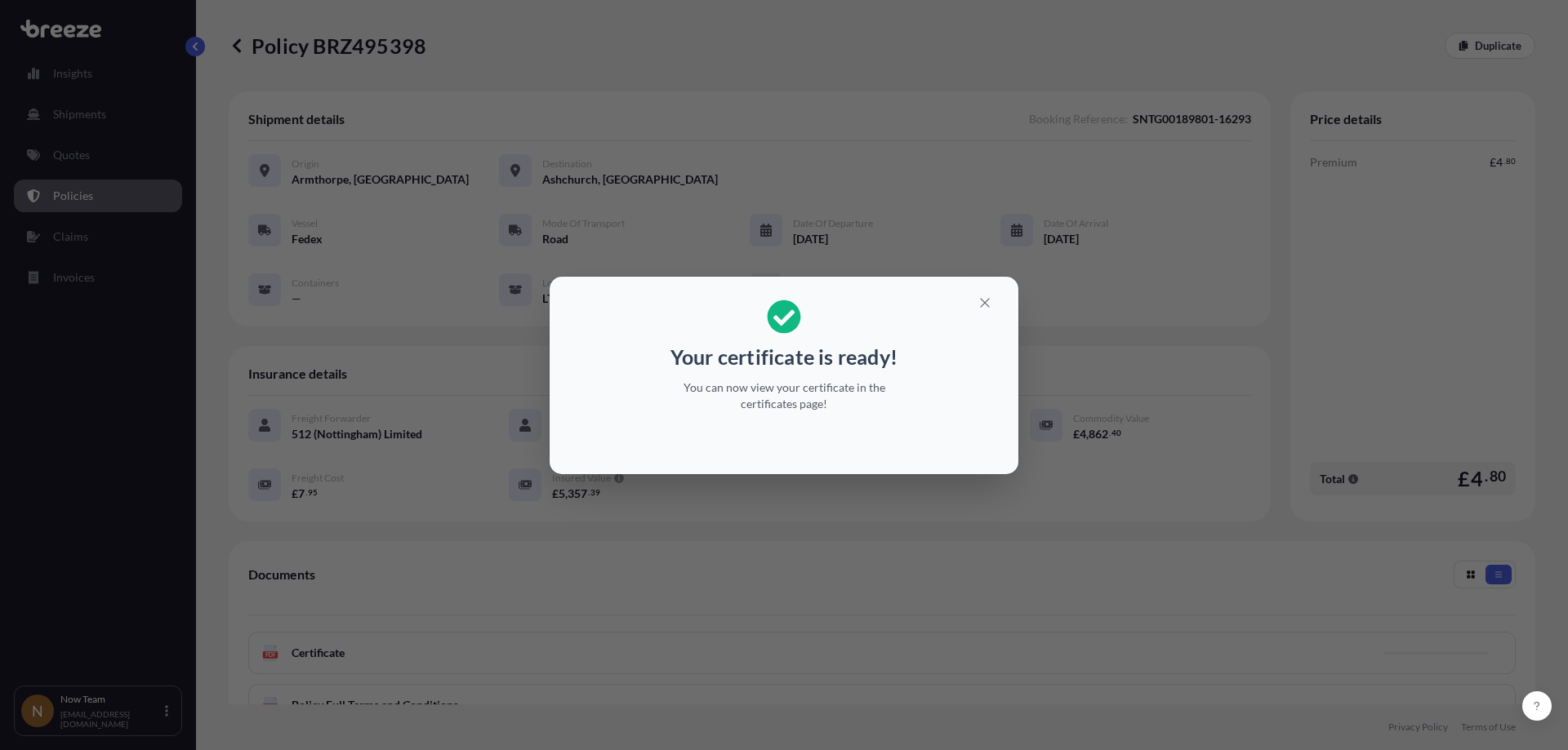
click at [614, 94] on div "Your certificate is ready! You can now view your certificate in the certificate…" at bounding box center [784, 375] width 1568 height 750
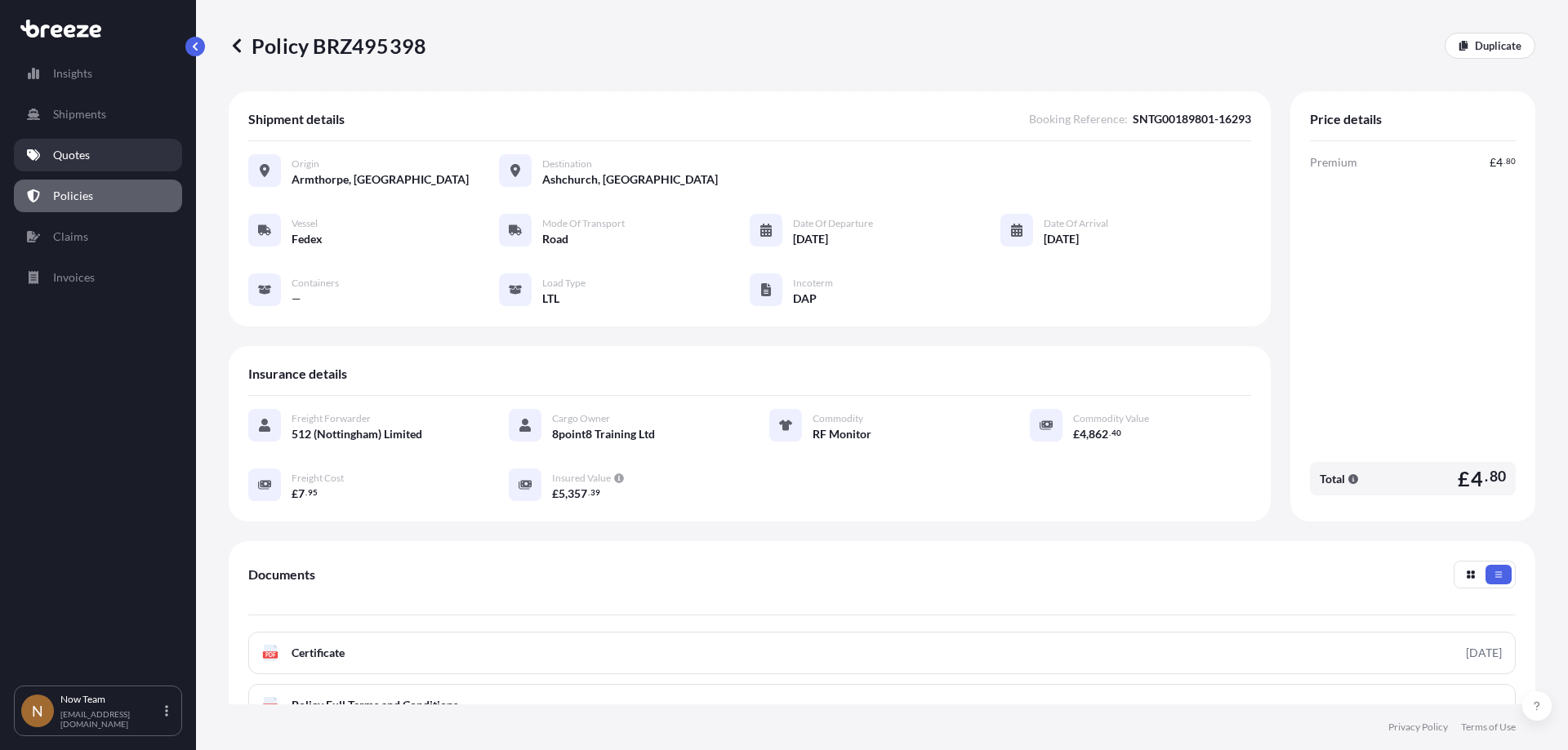
click at [98, 149] on link "Quotes" at bounding box center [97, 155] width 168 height 33
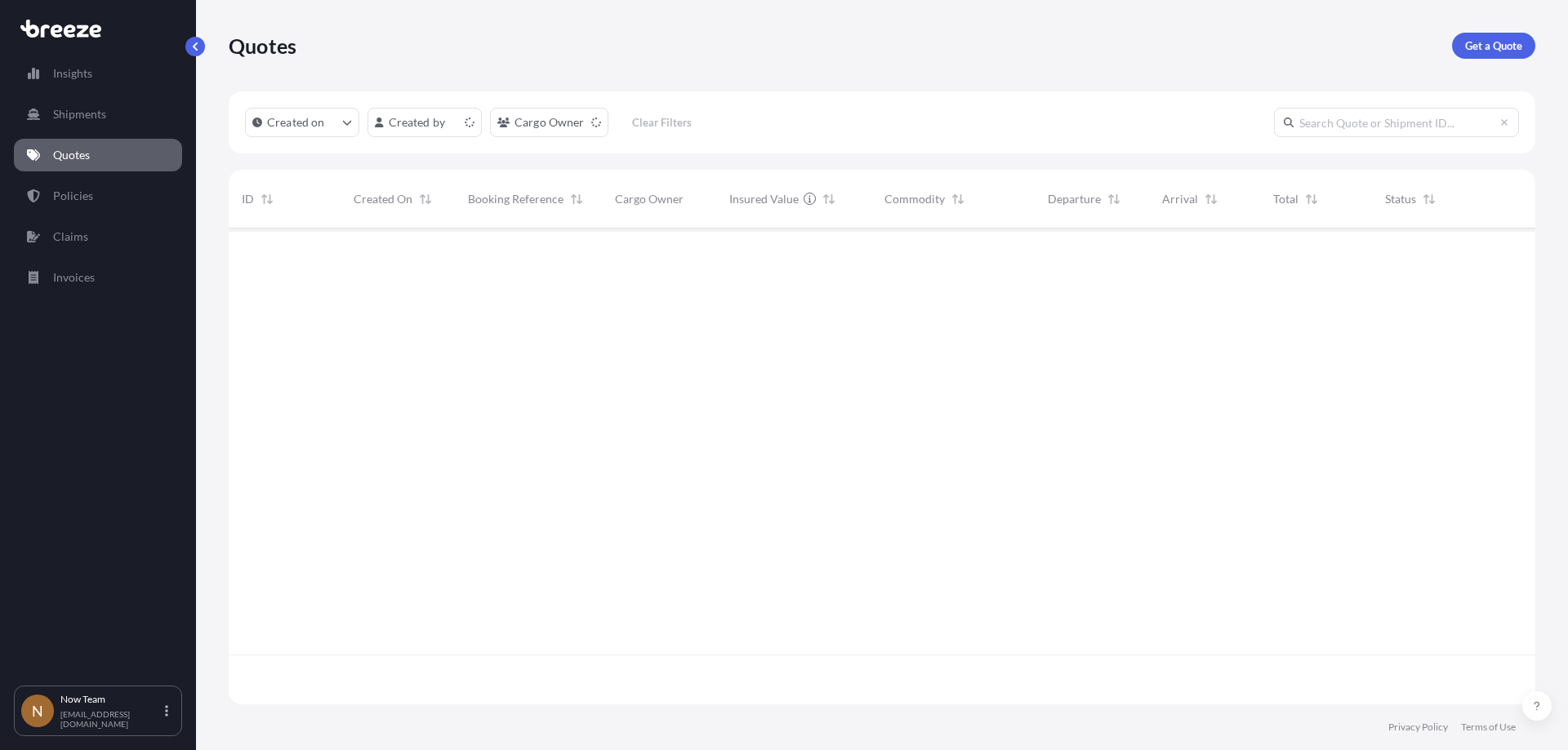
scroll to position [472, 1295]
click at [333, 269] on div "495381" at bounding box center [284, 256] width 112 height 55
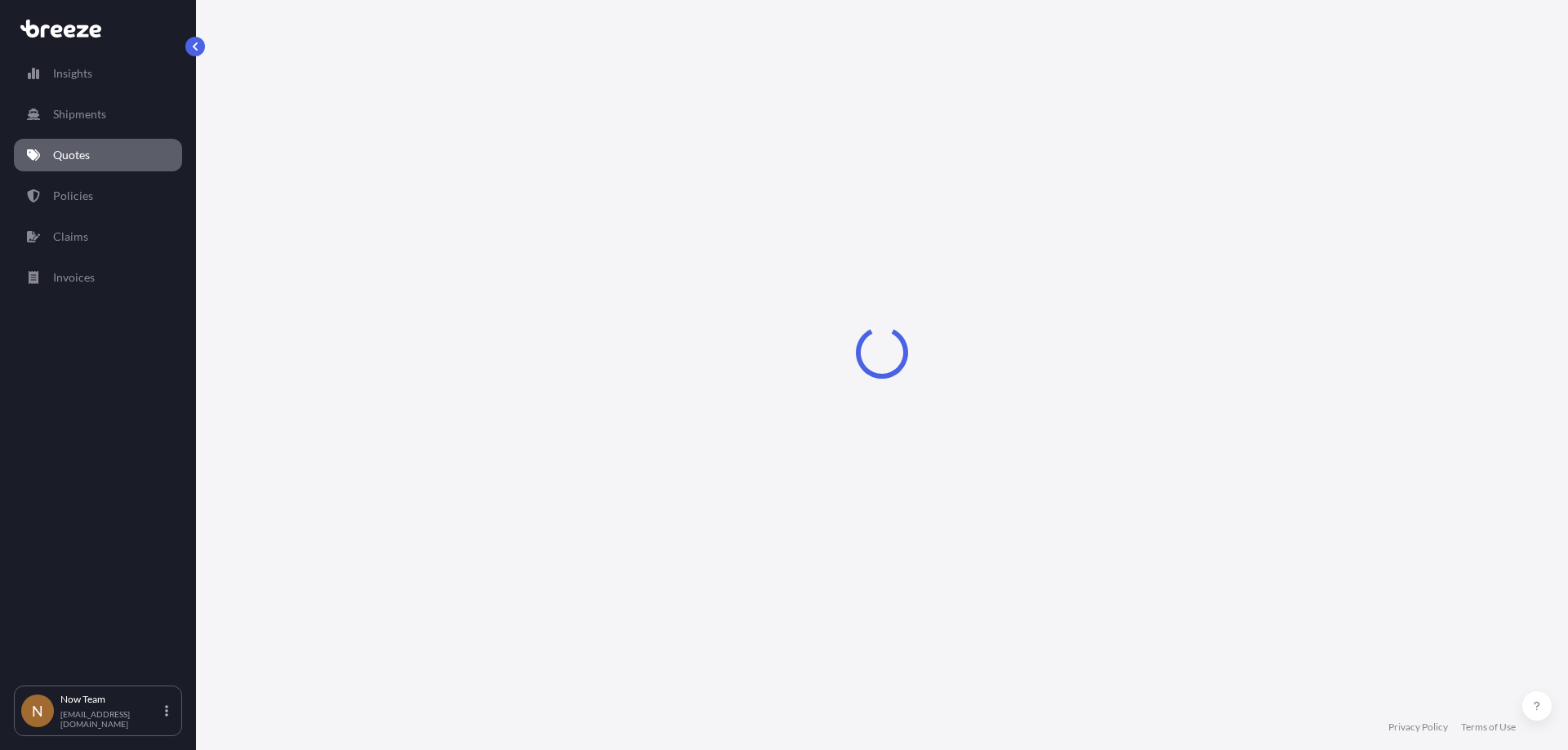
select select "Road"
select select "1"
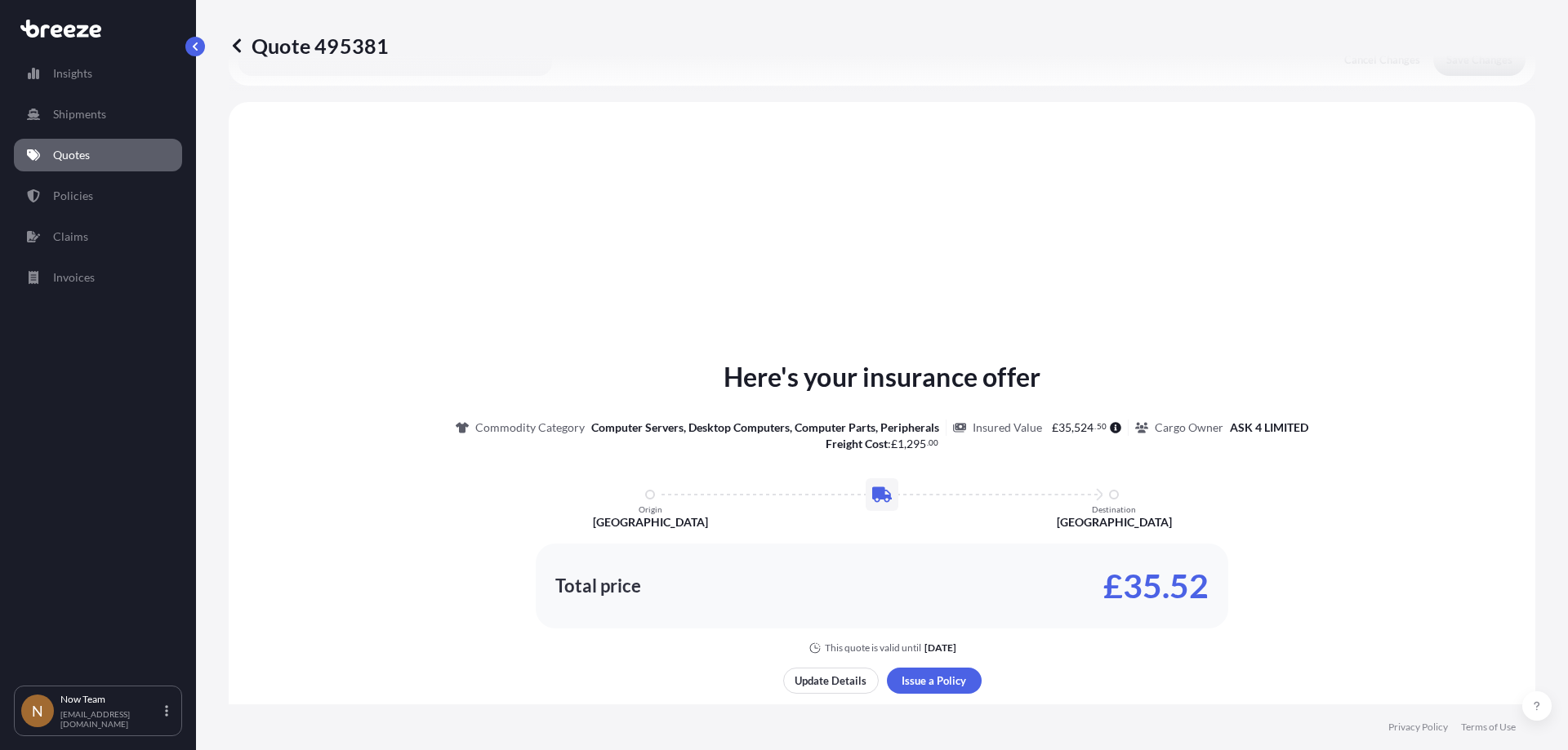
scroll to position [492, 0]
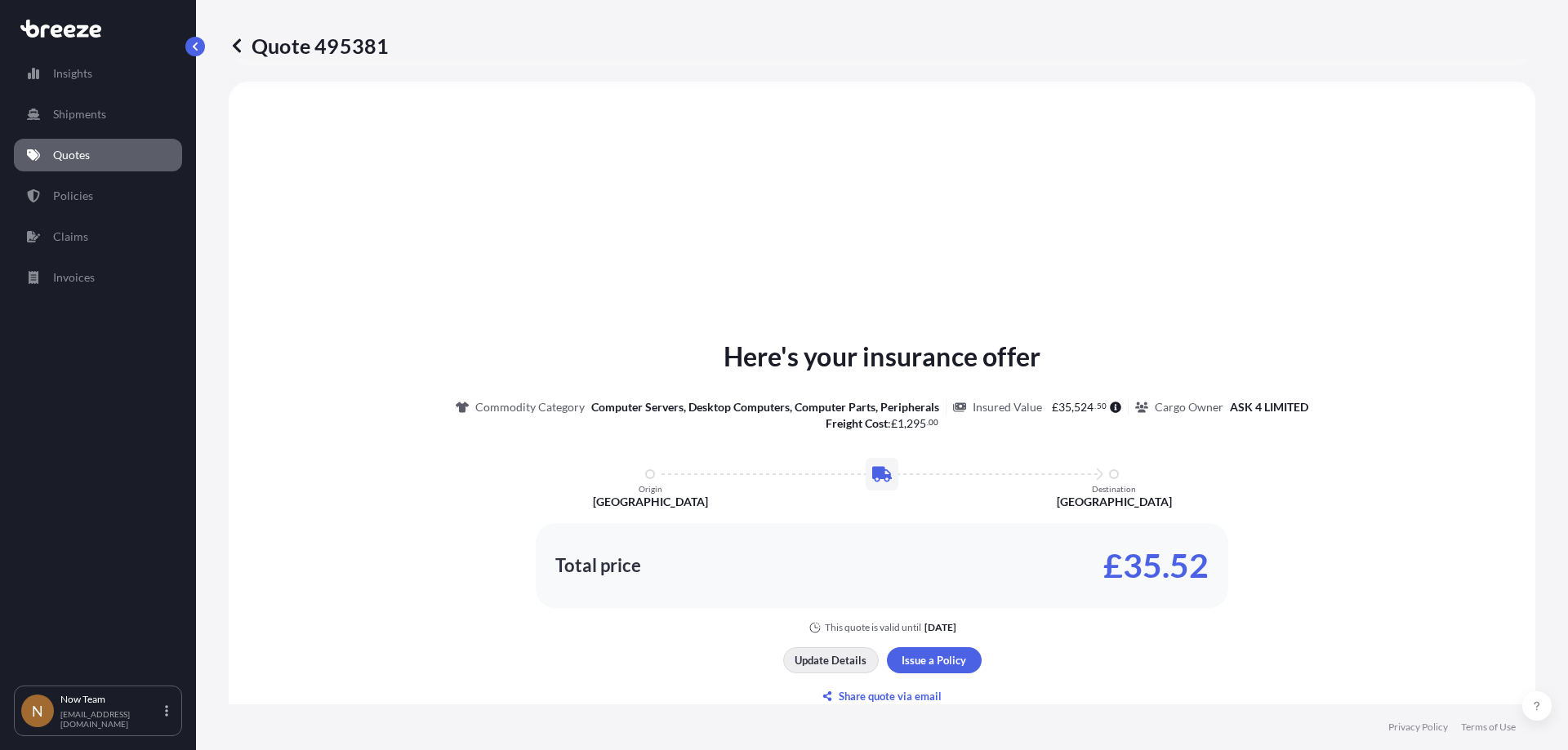
click at [817, 661] on p "Update Details" at bounding box center [830, 660] width 72 height 16
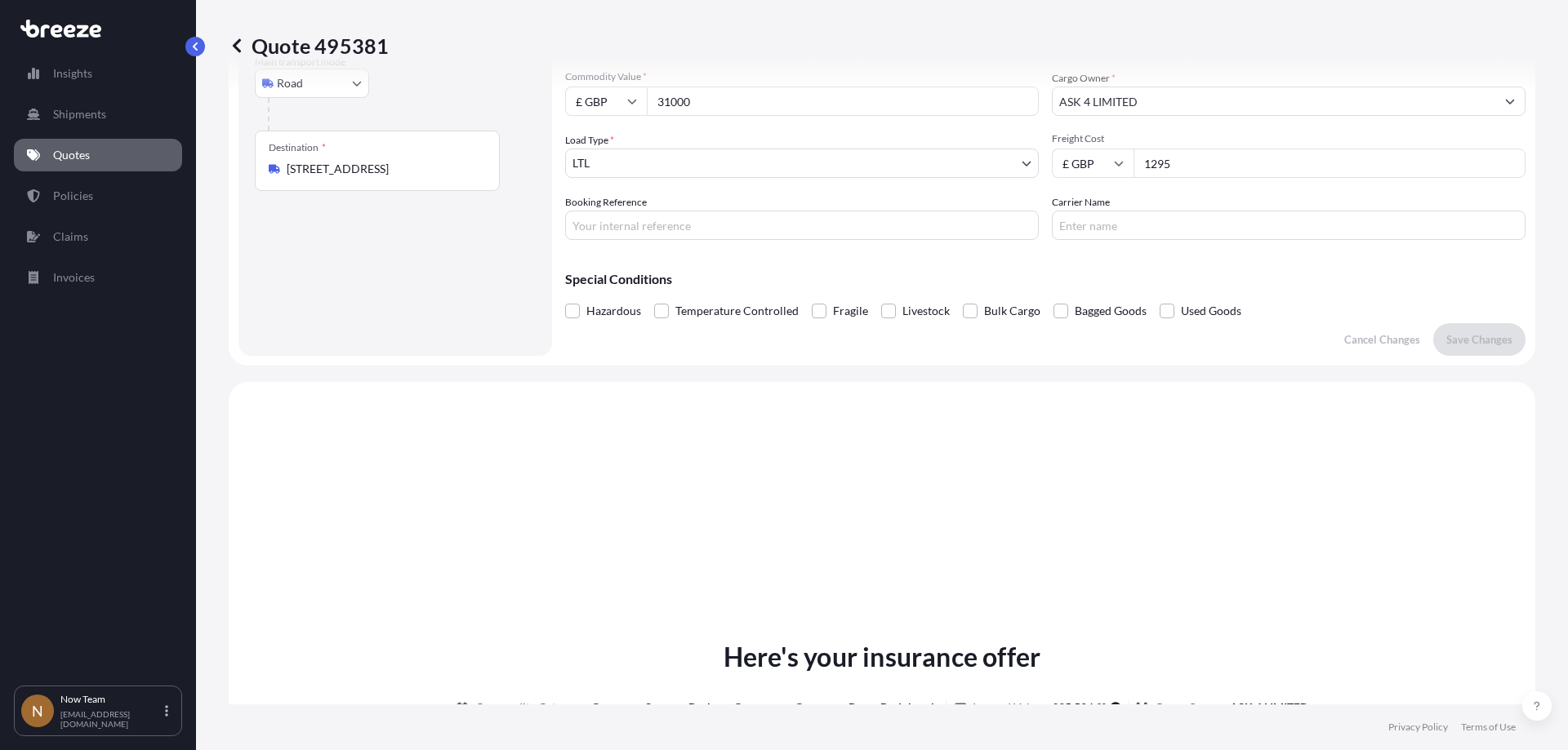
scroll to position [26, 0]
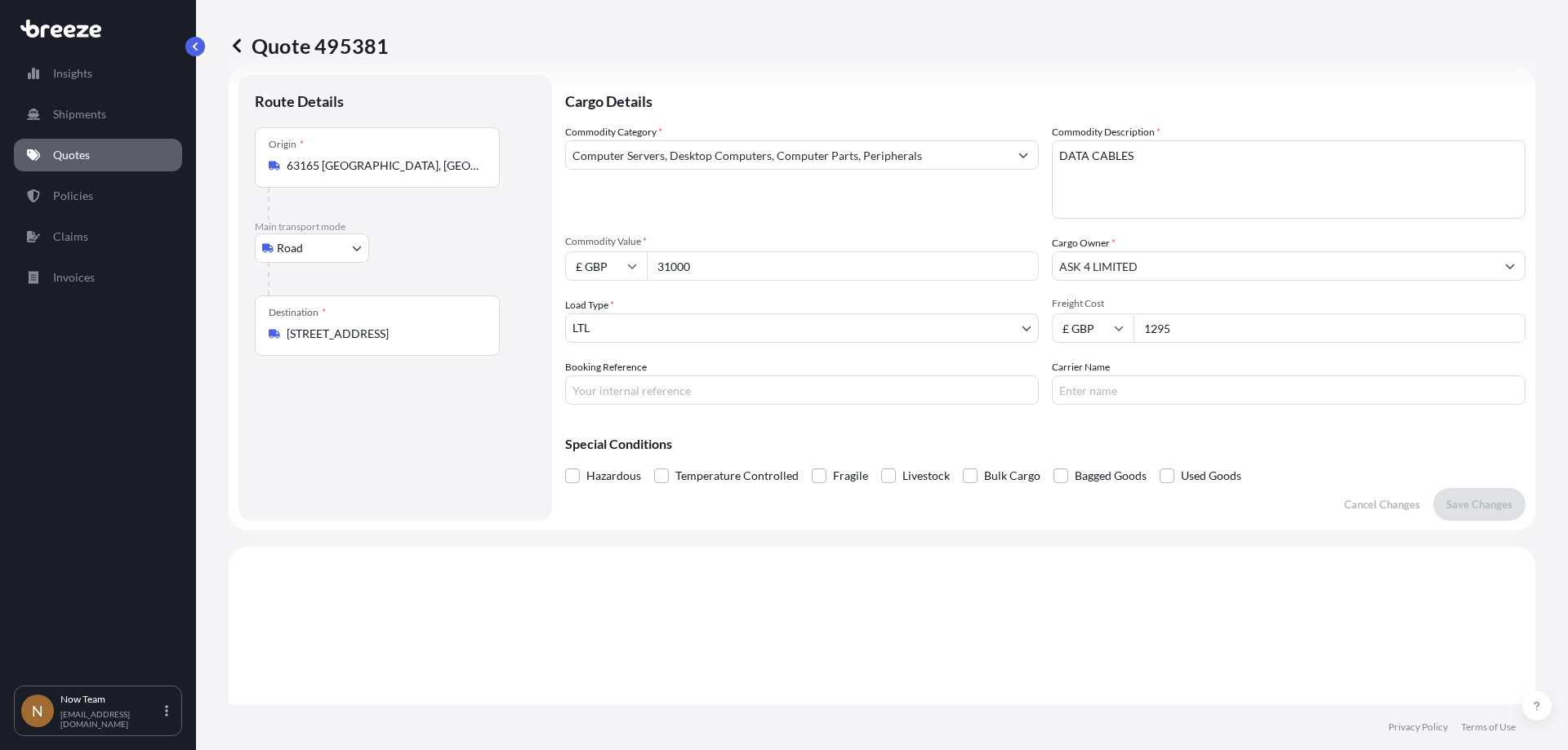
click at [417, 164] on input "63165 [GEOGRAPHIC_DATA], [GEOGRAPHIC_DATA]" at bounding box center [383, 165] width 192 height 16
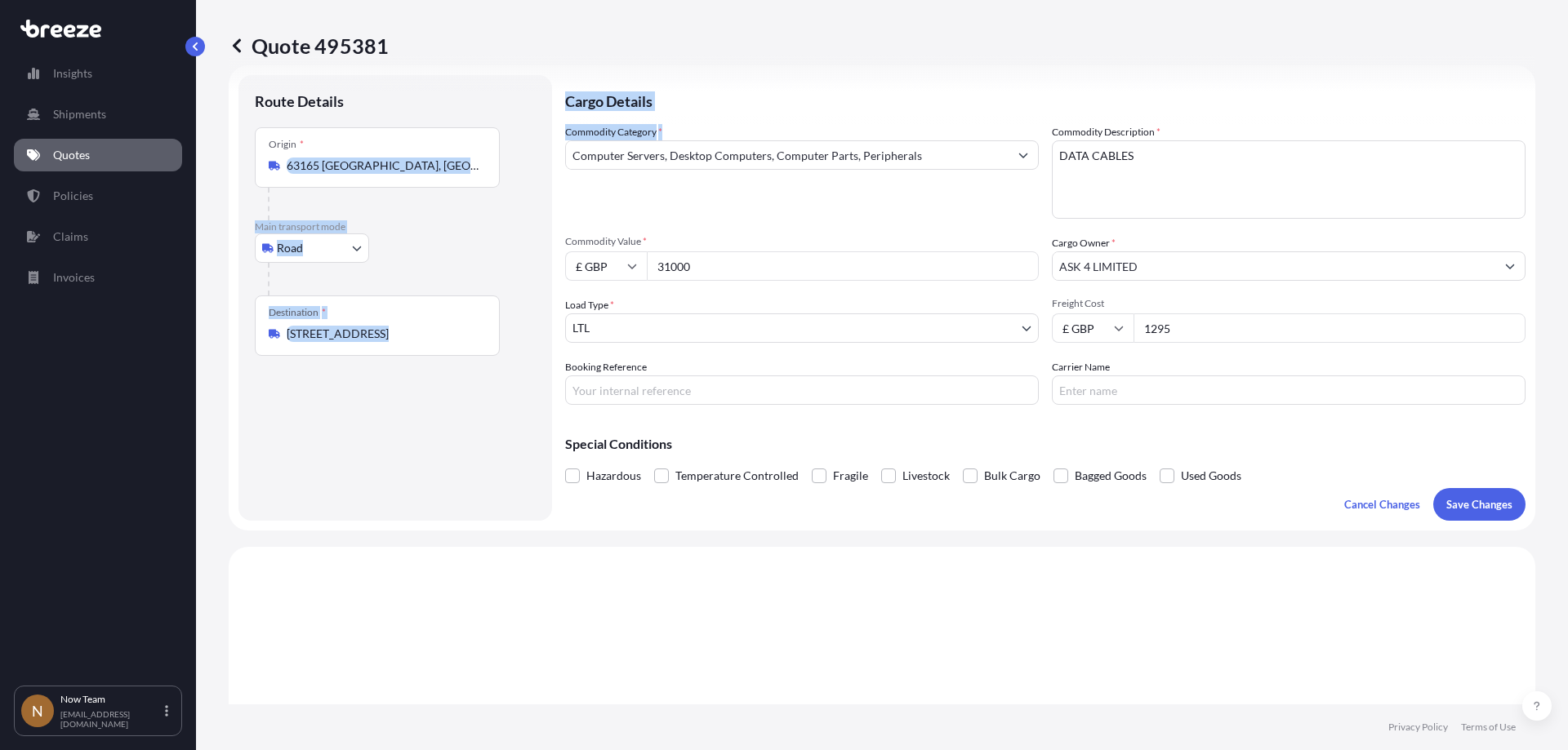
drag, startPoint x: 280, startPoint y: 166, endPoint x: 720, endPoint y: 165, distance: 440.0
click at [720, 165] on form "Route Details Place of loading Road Road Rail Origin * 63165 [GEOGRAPHIC_DATA]-…" at bounding box center [882, 298] width 1306 height 466
click at [421, 166] on input "63165 [GEOGRAPHIC_DATA], [GEOGRAPHIC_DATA]" at bounding box center [383, 165] width 192 height 16
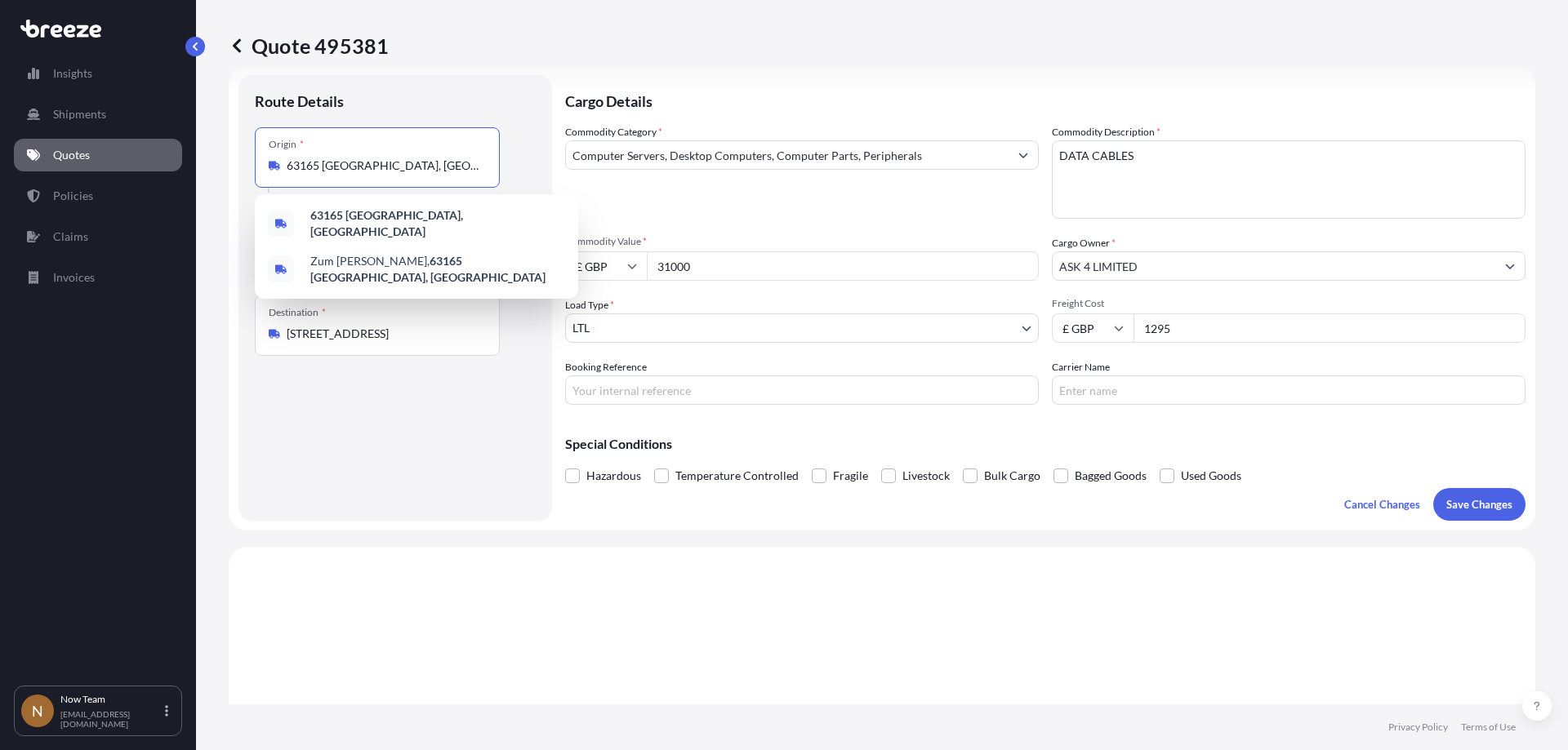
scroll to position [0, 44]
drag, startPoint x: 287, startPoint y: 169, endPoint x: 530, endPoint y: 163, distance: 243.1
click at [530, 163] on div "Origin * 63165 [GEOGRAPHIC_DATA], [GEOGRAPHIC_DATA]" at bounding box center [395, 174] width 281 height 93
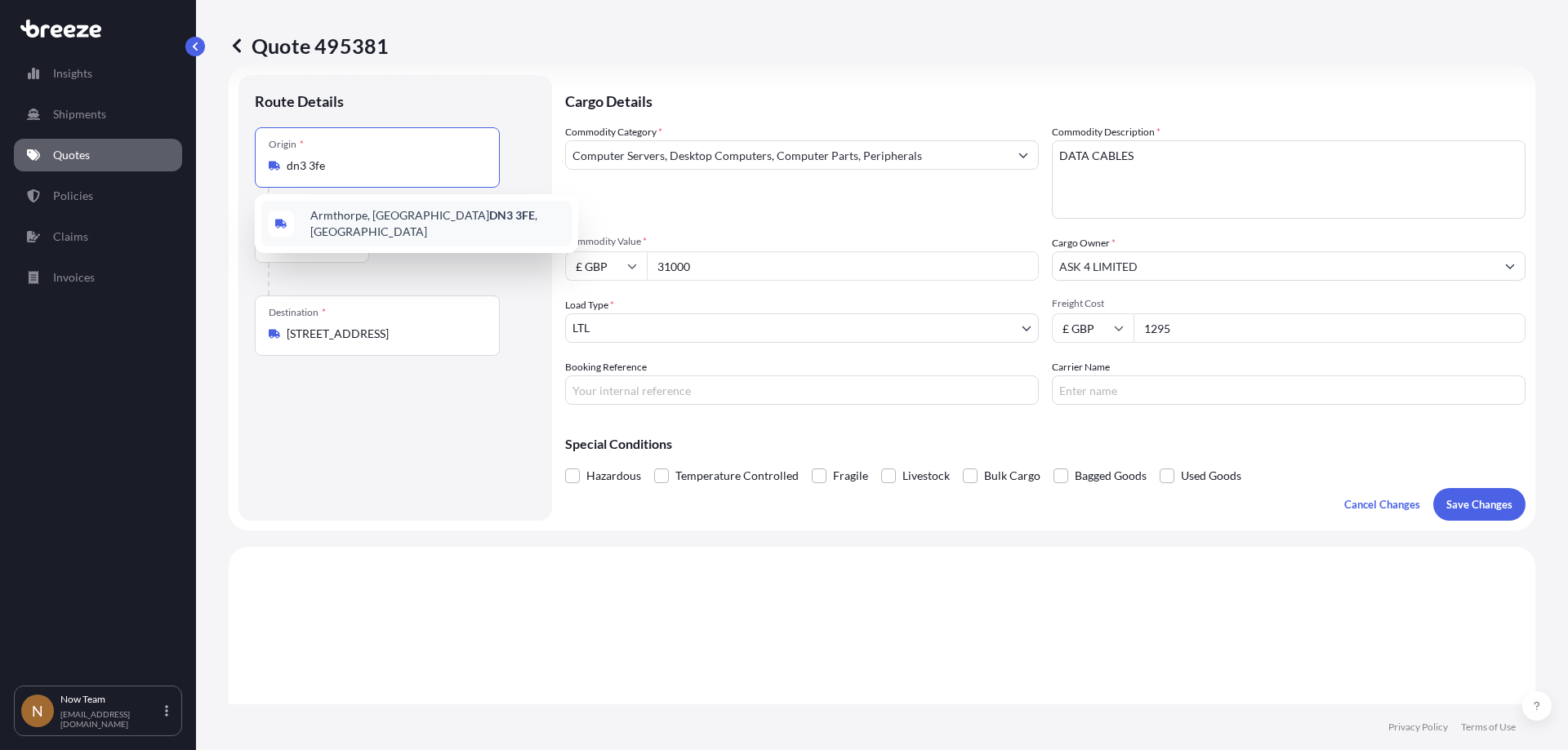
click at [360, 218] on span "Armthorpe, Doncaster DN3 3FE , [GEOGRAPHIC_DATA]" at bounding box center [438, 224] width 255 height 33
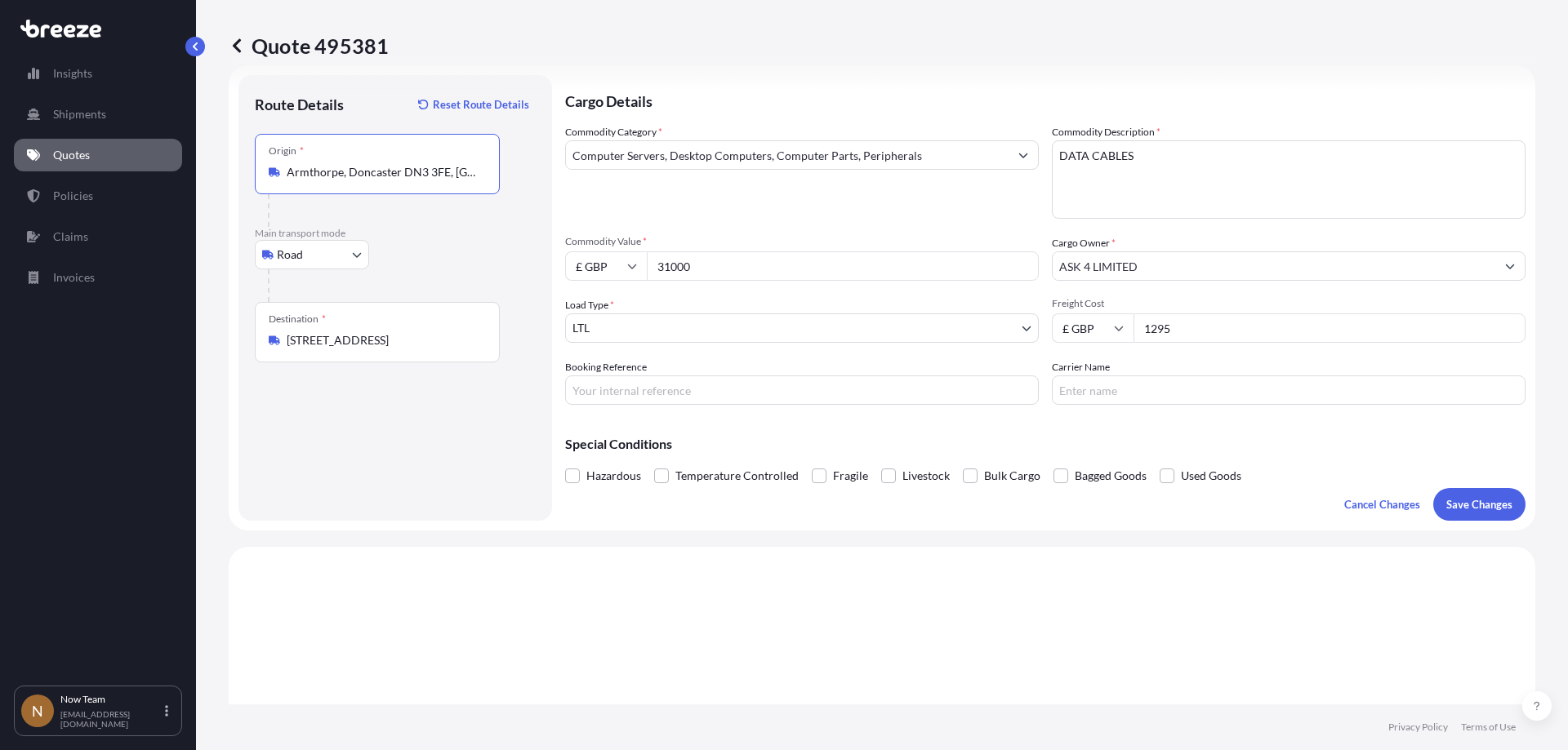
type input "Armthorpe, Doncaster DN3 3FE, [GEOGRAPHIC_DATA]"
click at [414, 344] on input "[STREET_ADDRESS]" at bounding box center [383, 340] width 192 height 16
drag, startPoint x: 416, startPoint y: 341, endPoint x: 203, endPoint y: 325, distance: 213.6
click at [204, 325] on div "Quote 495381 Route Details Reset Route Details Place of loading Road Road Rail …" at bounding box center [882, 352] width 1372 height 704
click at [422, 346] on input "[STREET_ADDRESS]" at bounding box center [383, 340] width 192 height 16
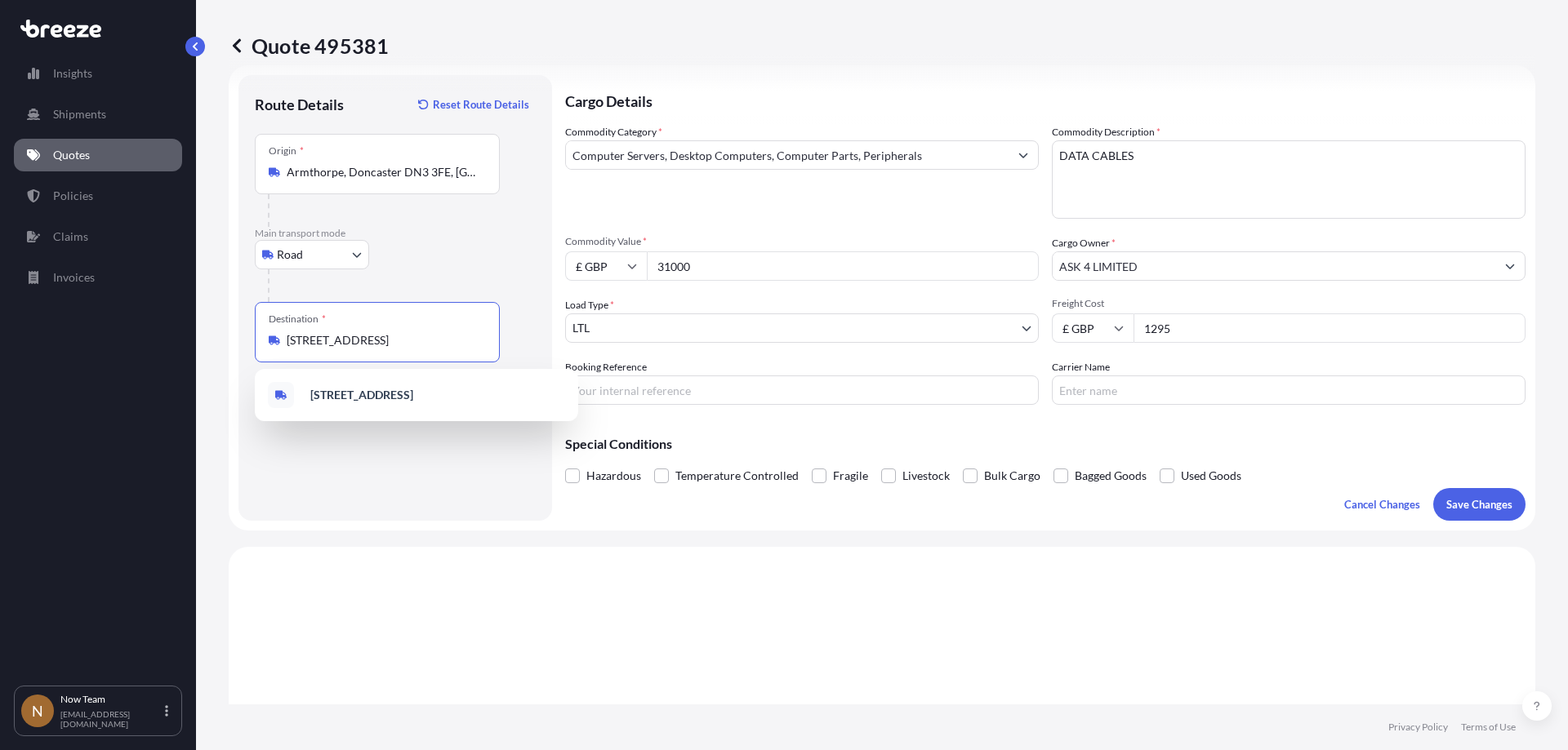
drag, startPoint x: 422, startPoint y: 339, endPoint x: 205, endPoint y: 337, distance: 217.0
click at [205, 337] on div "Quote 495381 Route Details Reset Route Details Place of loading Road Road Rail …" at bounding box center [882, 352] width 1372 height 704
type input "[STREET_ADDRESS]"
click at [681, 156] on input "Computer Servers, Desktop Computers, Computer Parts, Peripherals" at bounding box center [787, 154] width 442 height 30
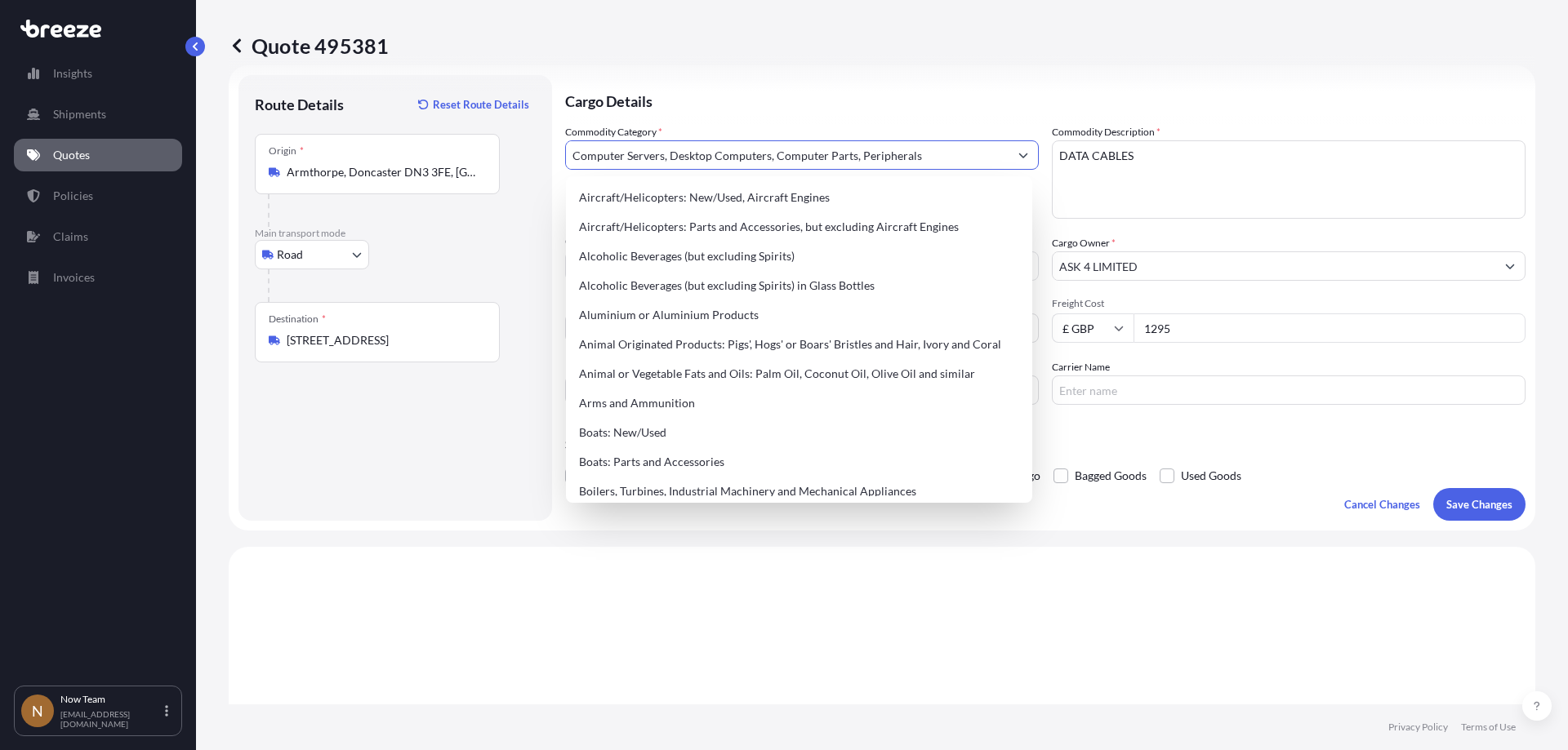
drag, startPoint x: 953, startPoint y: 154, endPoint x: 290, endPoint y: 165, distance: 663.1
click at [297, 165] on form "Route Details Reset Route Details Place of loading Road Road Rail Origin * [GEO…" at bounding box center [882, 298] width 1306 height 466
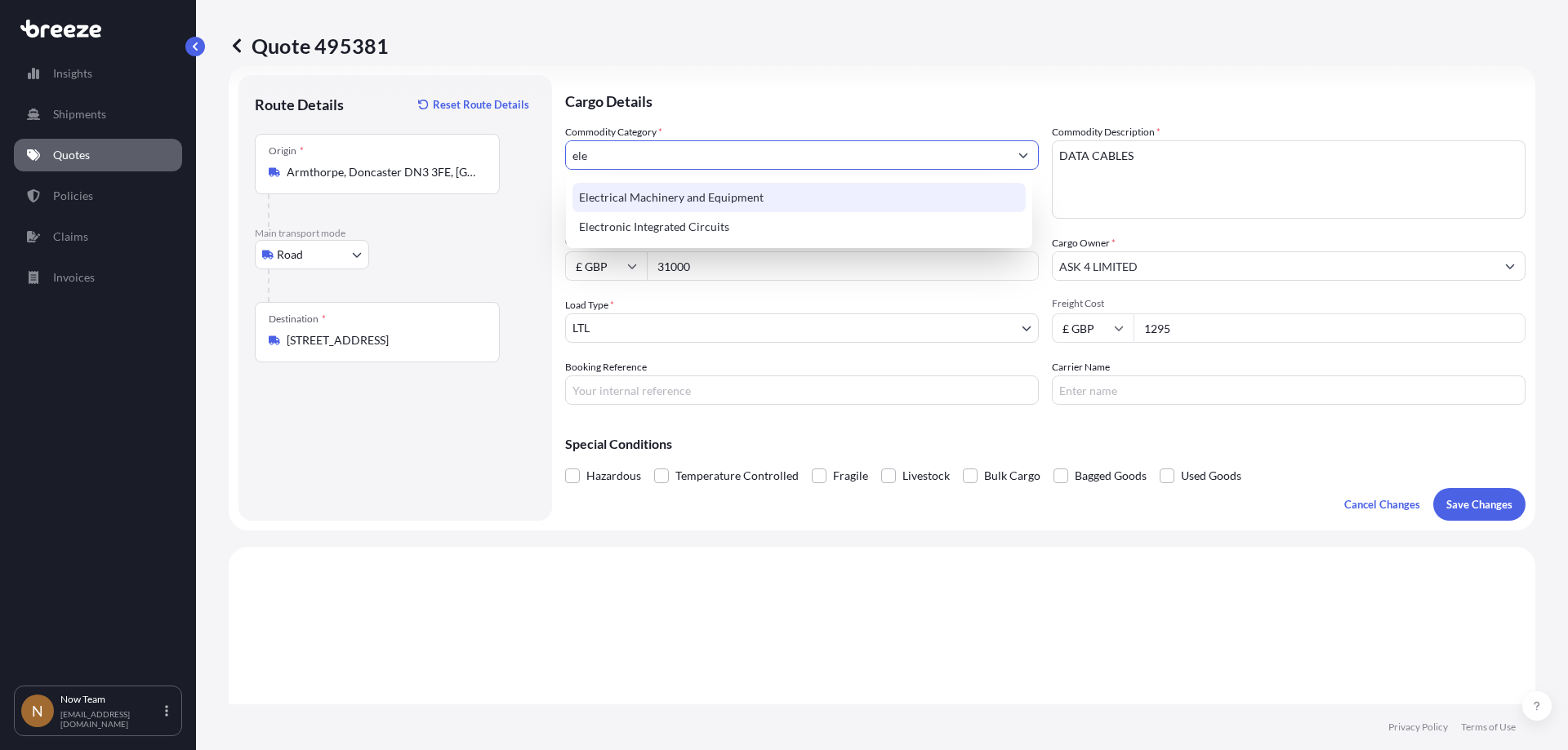
click at [630, 198] on div "Electrical Machinery and Equipment" at bounding box center [798, 197] width 453 height 30
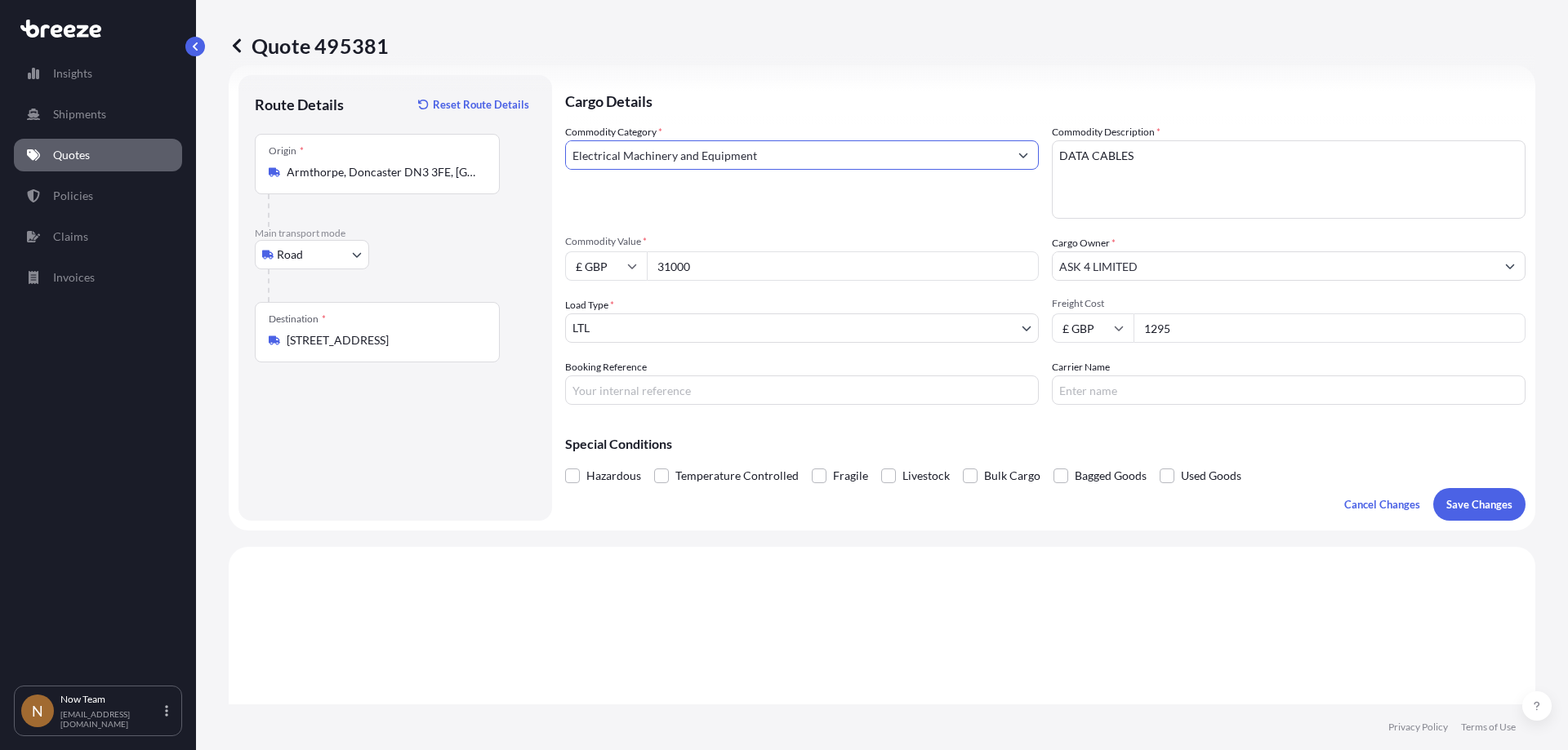
type input "Electrical Machinery and Equipment"
drag, startPoint x: 1189, startPoint y: 153, endPoint x: 917, endPoint y: 155, distance: 272.0
click at [917, 155] on div "Commodity Category * Electrical Machinery and Equipment Commodity Description *…" at bounding box center [1046, 264] width 960 height 281
type textarea "RF Monitor"
drag, startPoint x: 751, startPoint y: 256, endPoint x: 695, endPoint y: 258, distance: 56.0
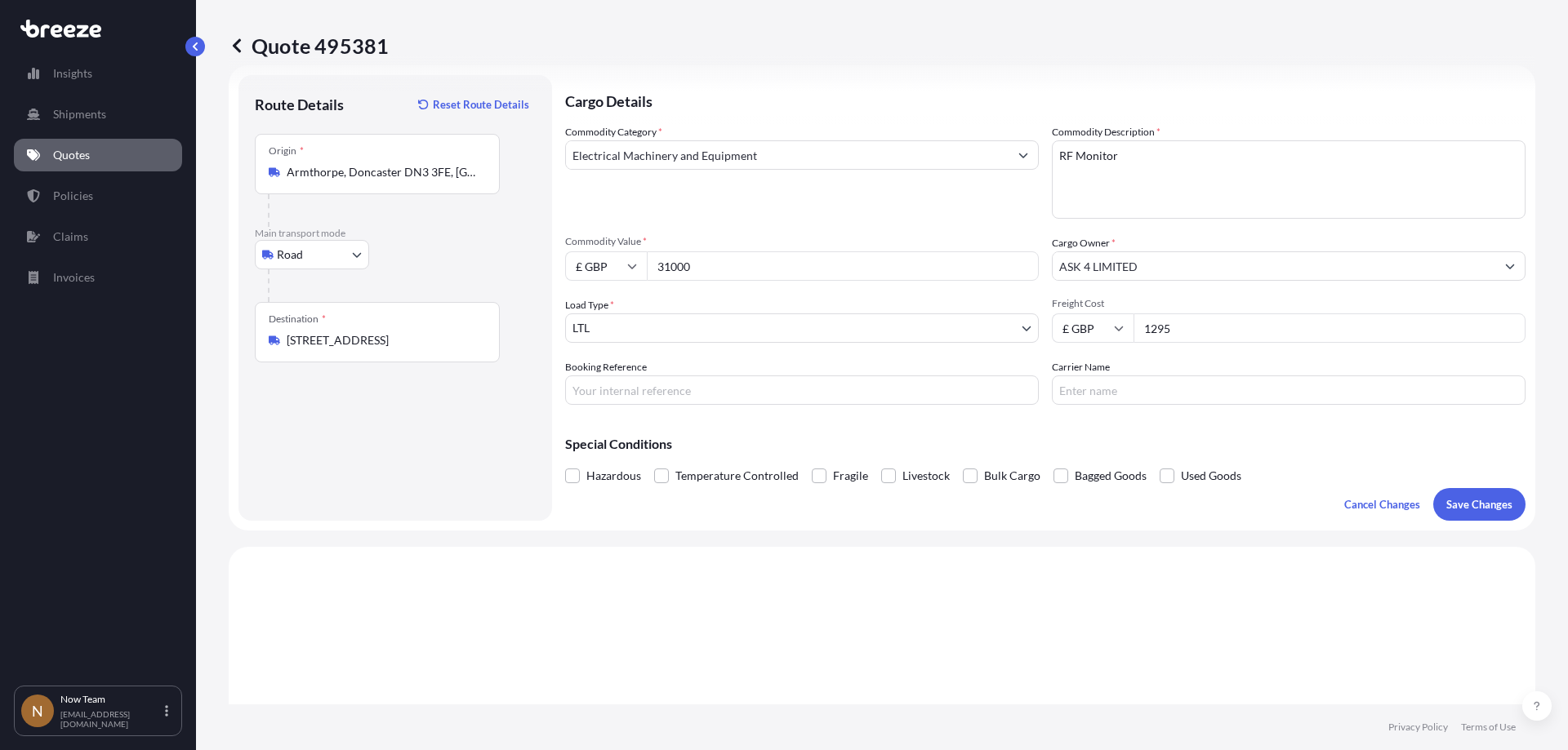
click at [730, 259] on input "31000" at bounding box center [842, 266] width 392 height 30
drag, startPoint x: 775, startPoint y: 265, endPoint x: 469, endPoint y: 267, distance: 306.0
click at [469, 267] on form "Route Details Reset Route Details Place of loading Road Road Rail Origin * [GEO…" at bounding box center [882, 298] width 1306 height 466
type input "708.00"
click at [1225, 261] on input "ASK 4 LIMITED" at bounding box center [1273, 266] width 442 height 30
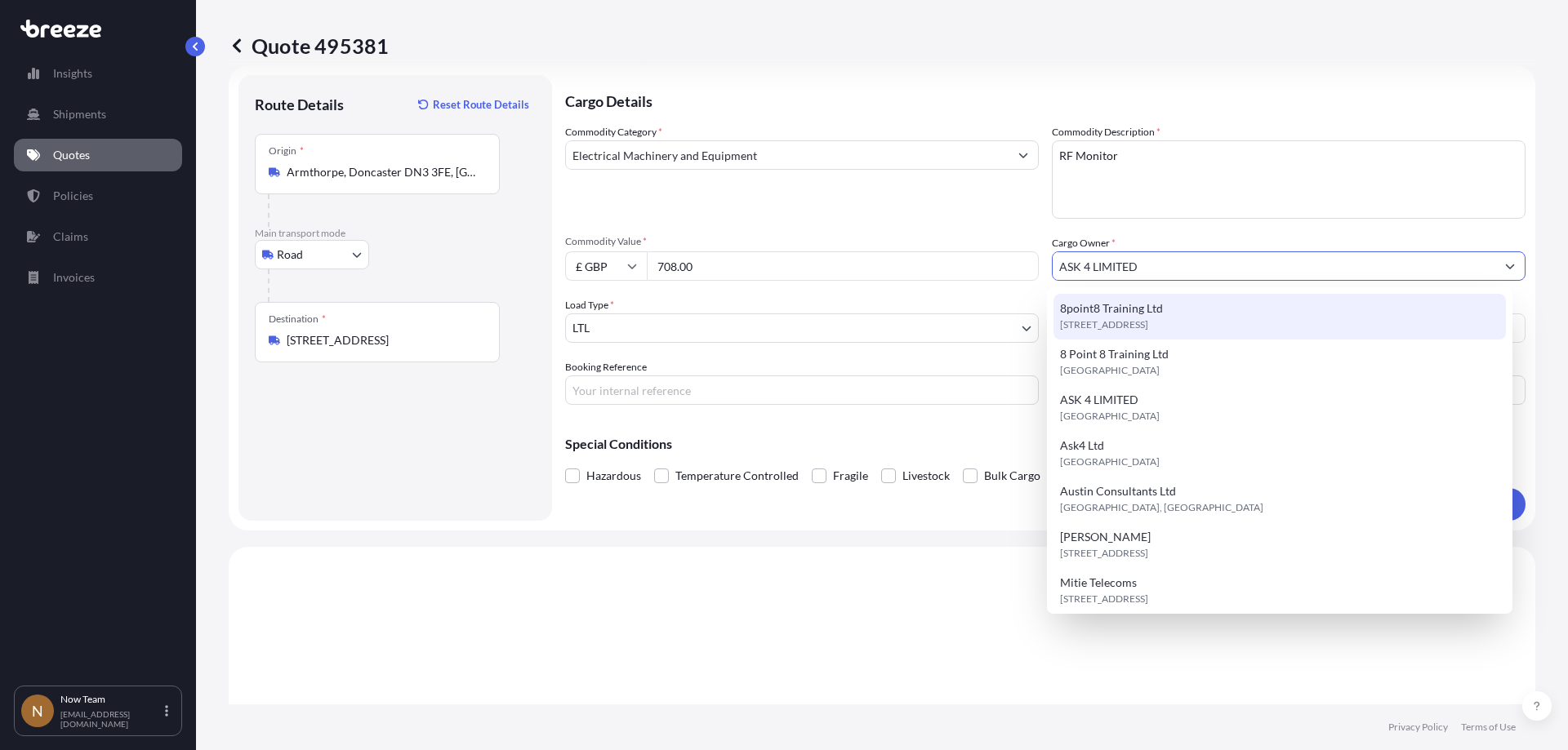
click at [1148, 310] on span "8point8 Training Ltd" at bounding box center [1111, 308] width 103 height 16
type input "8point8 Training Ltd"
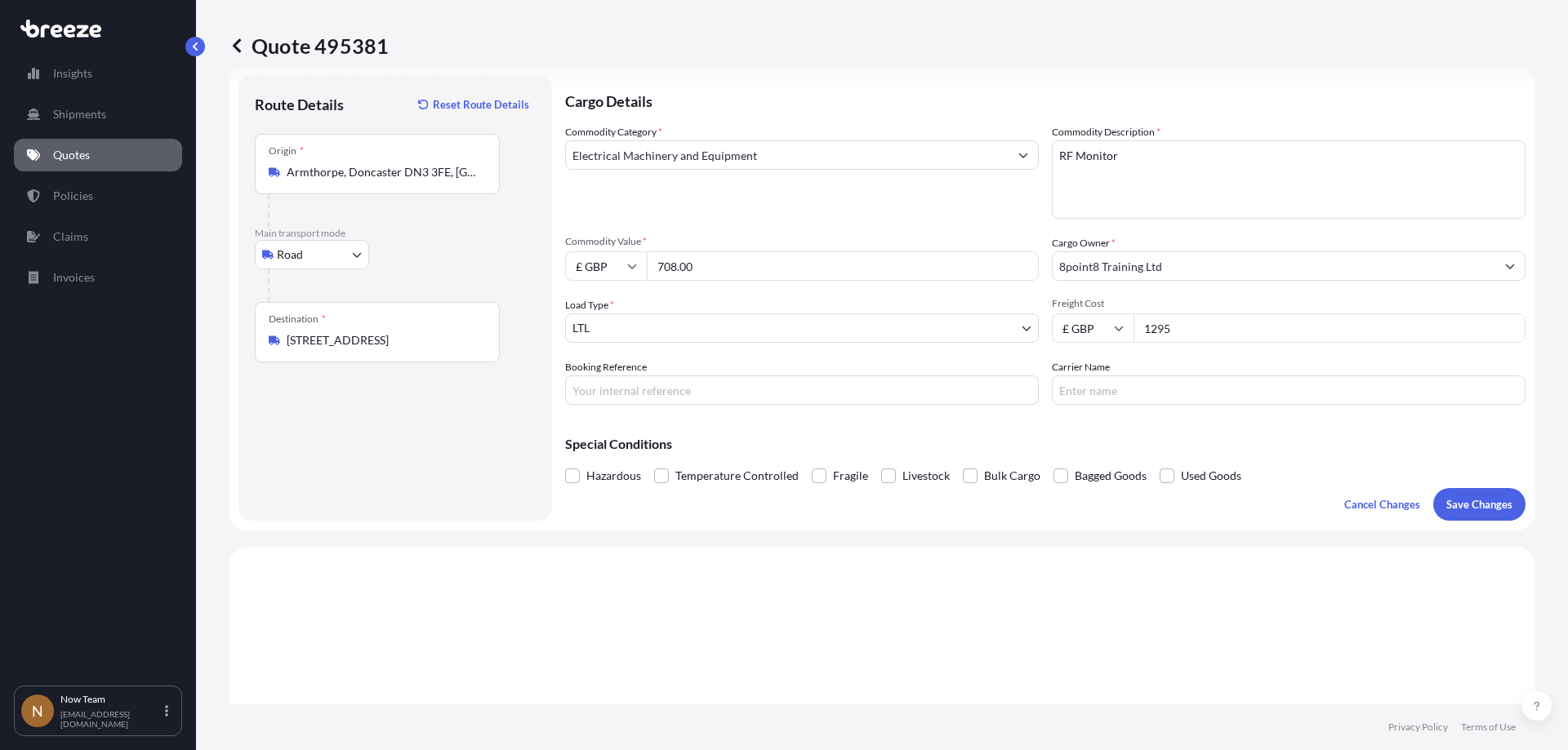
drag, startPoint x: 1212, startPoint y: 321, endPoint x: 926, endPoint y: 321, distance: 286.0
click at [926, 321] on div "Commodity Category * Electrical Machinery and Equipment Commodity Description *…" at bounding box center [1046, 264] width 960 height 281
type input "7.95"
click at [618, 394] on input "Booking Reference" at bounding box center [802, 390] width 473 height 30
paste input "SNTG00189801-16305"
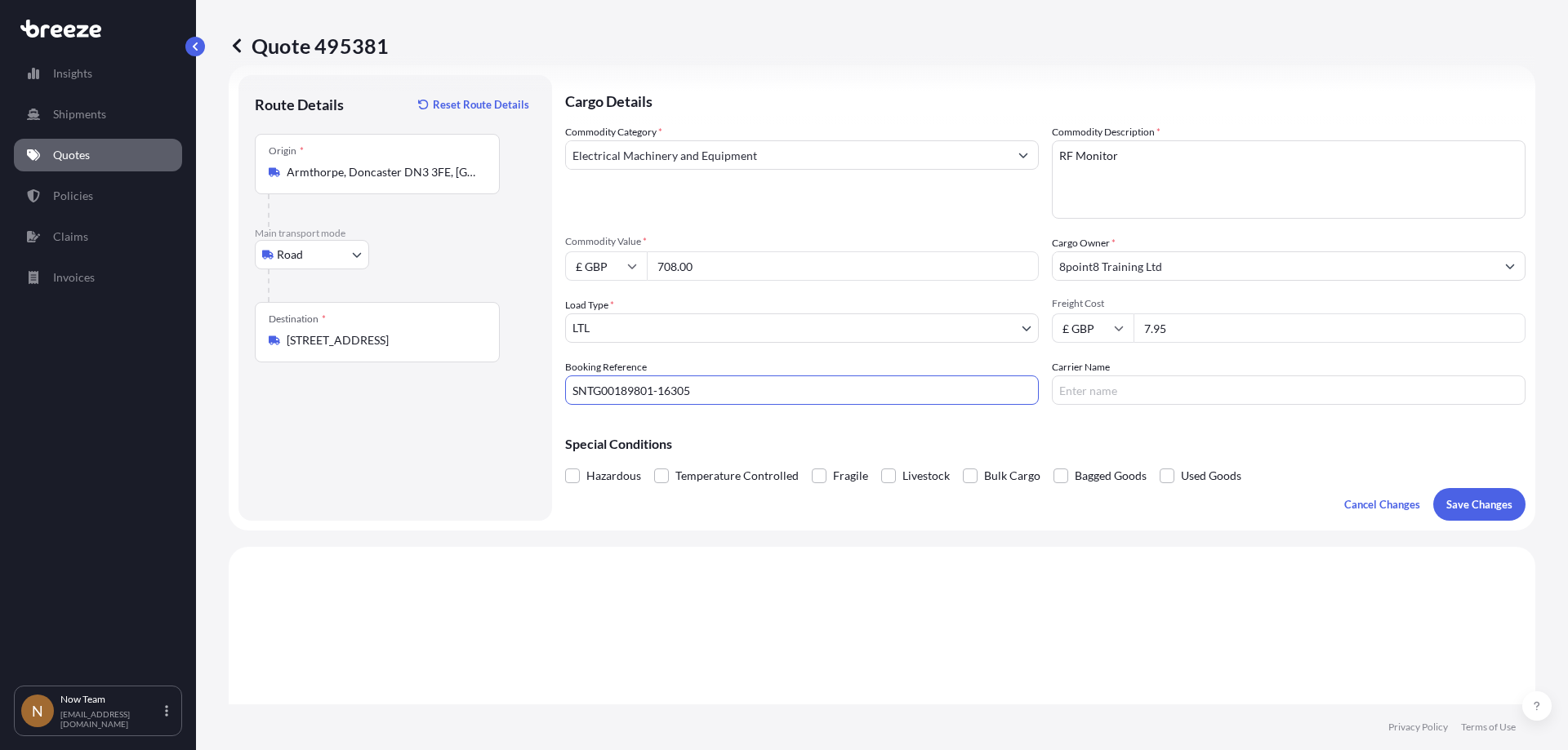
type input "SNTG00189801-16305"
click at [1189, 386] on input "Carrier Name" at bounding box center [1288, 390] width 473 height 30
type input "Fedex"
click at [1453, 510] on p "Save Changes" at bounding box center [1479, 504] width 66 height 16
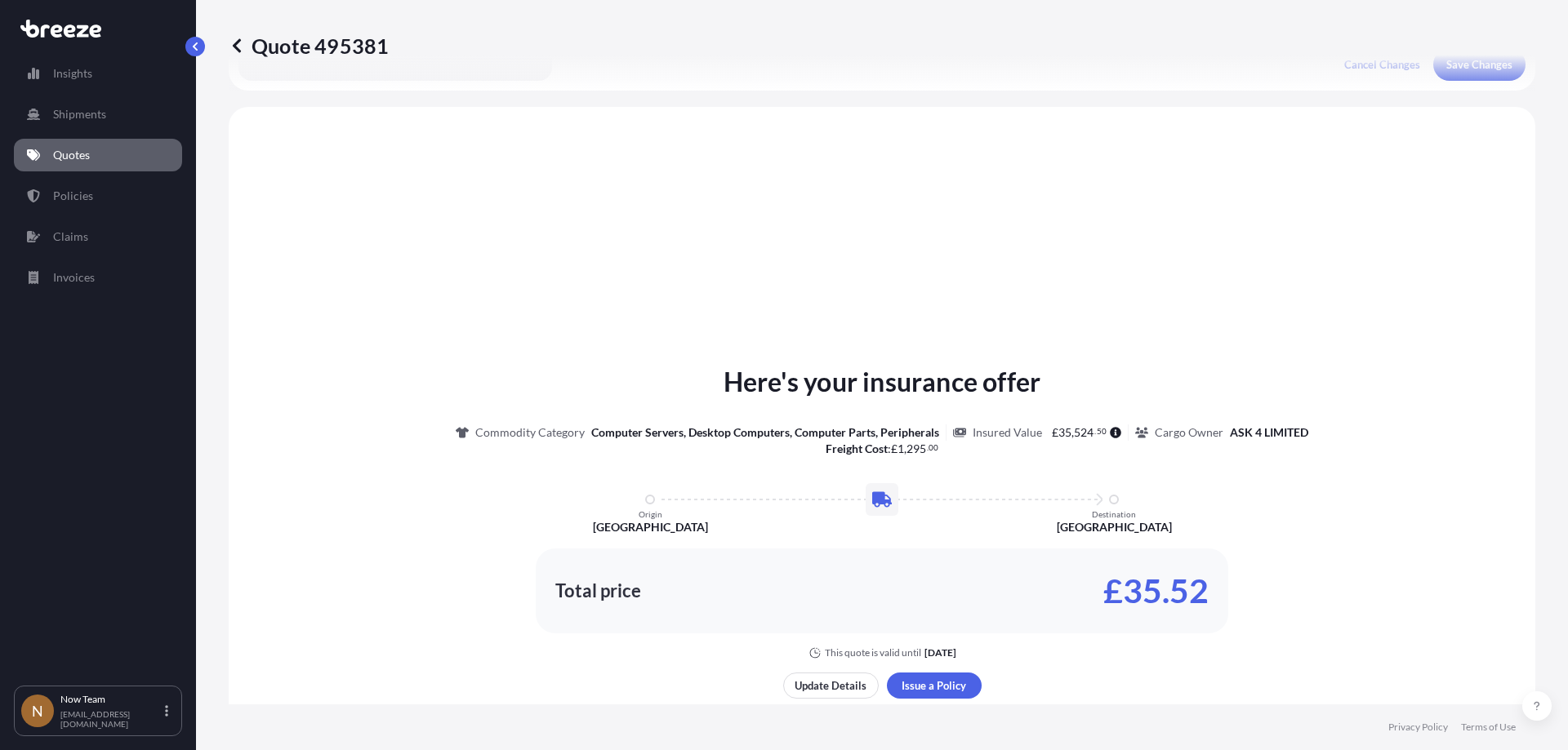
scroll to position [492, 0]
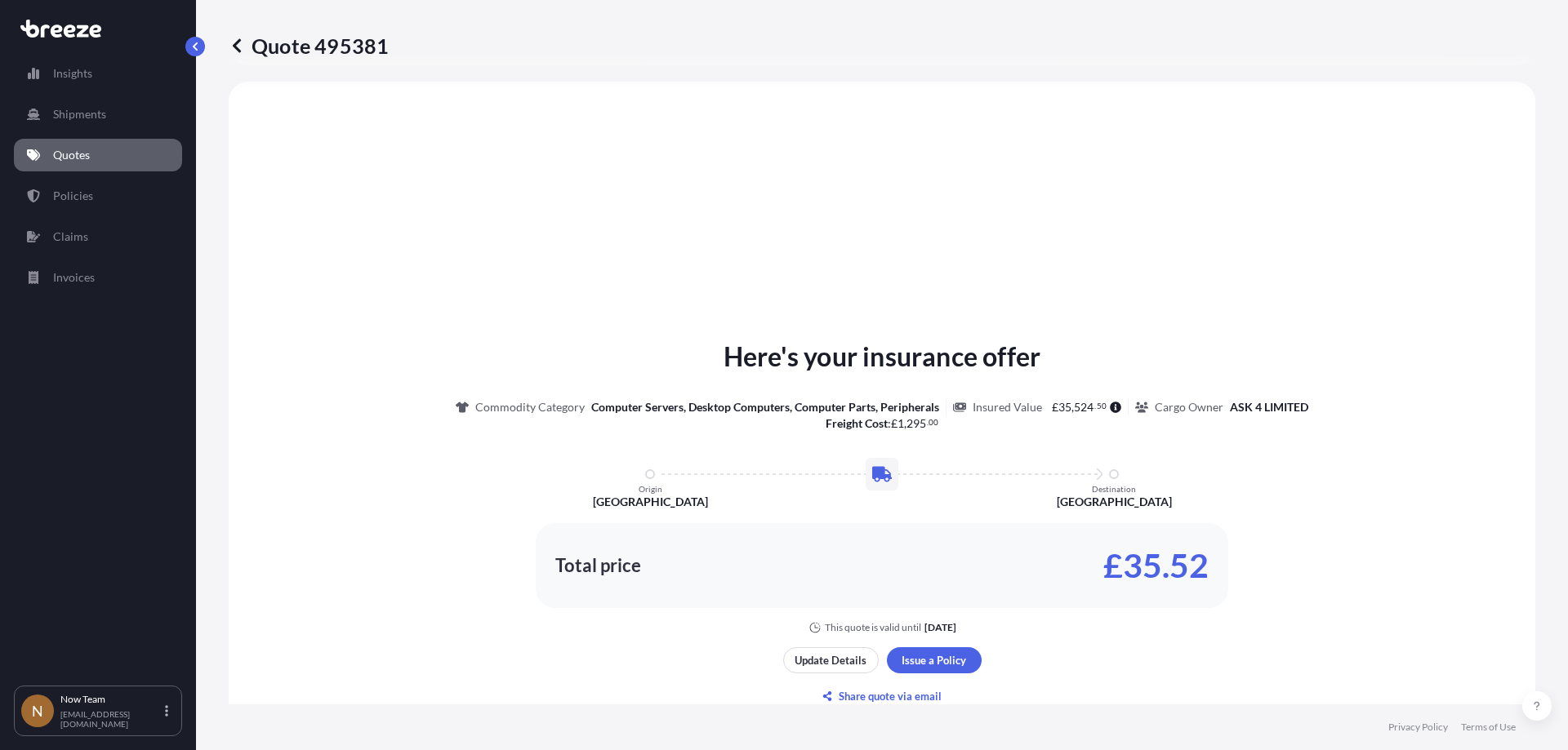
select select "Road"
select select "1"
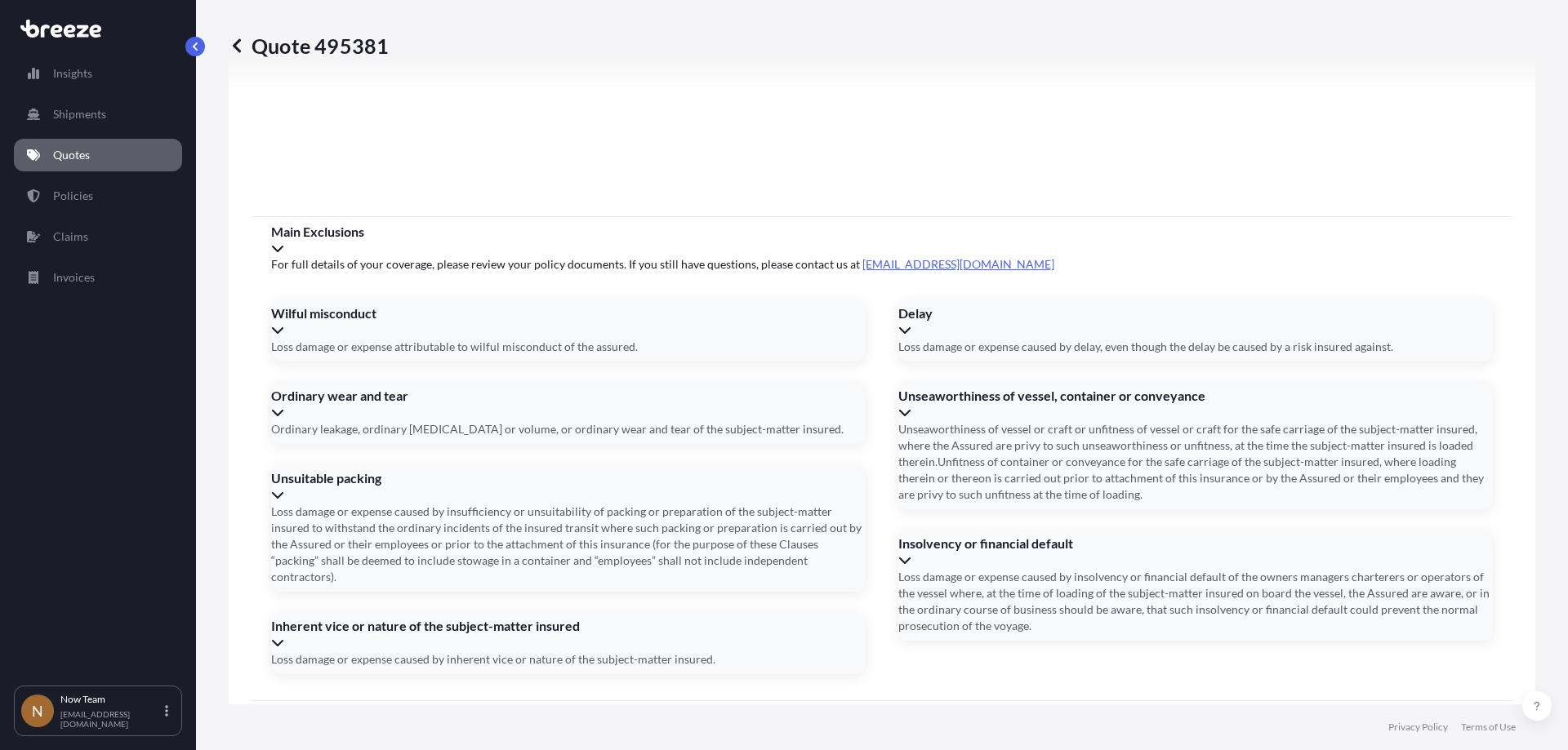
scroll to position [1841, 0]
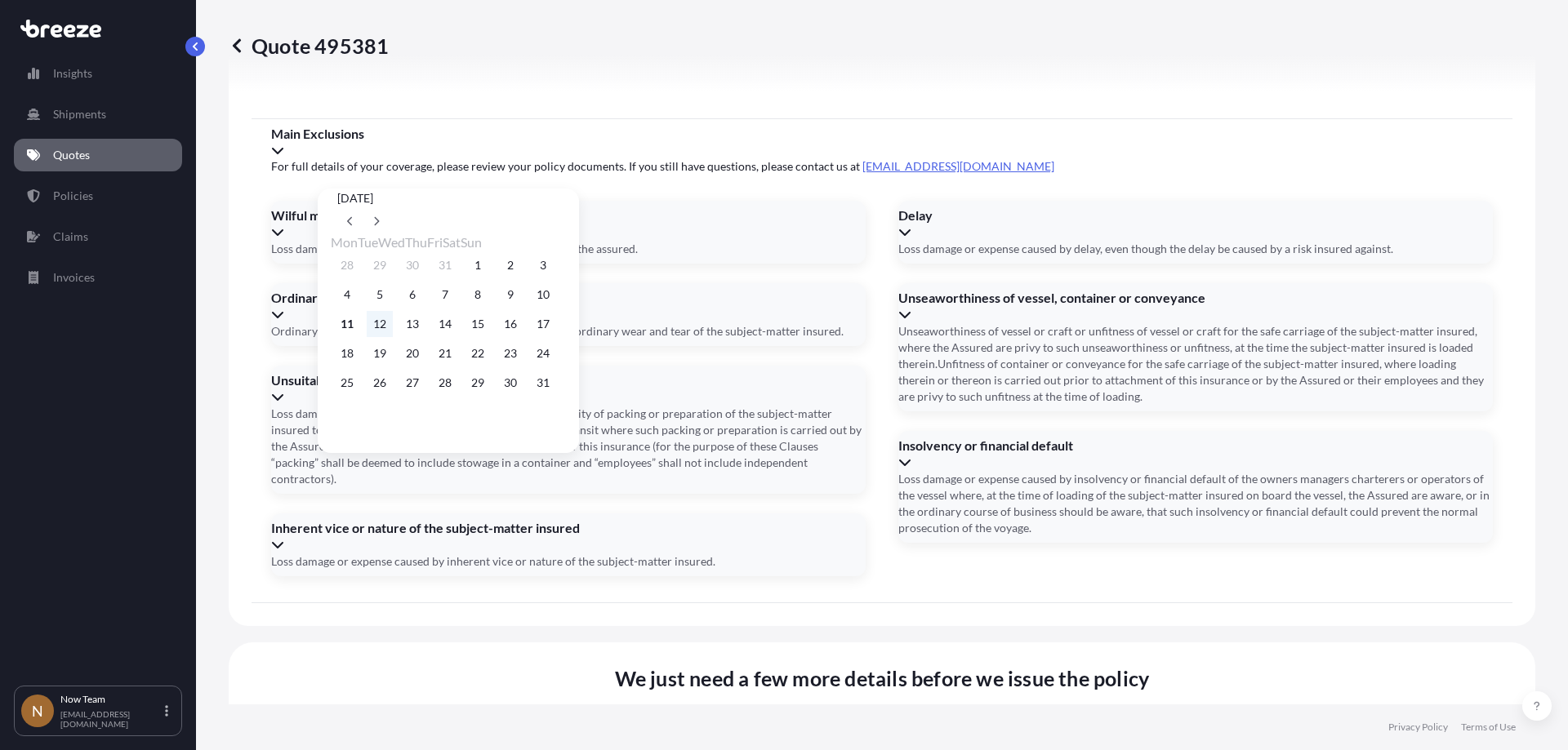
click at [387, 332] on button "12" at bounding box center [379, 324] width 26 height 26
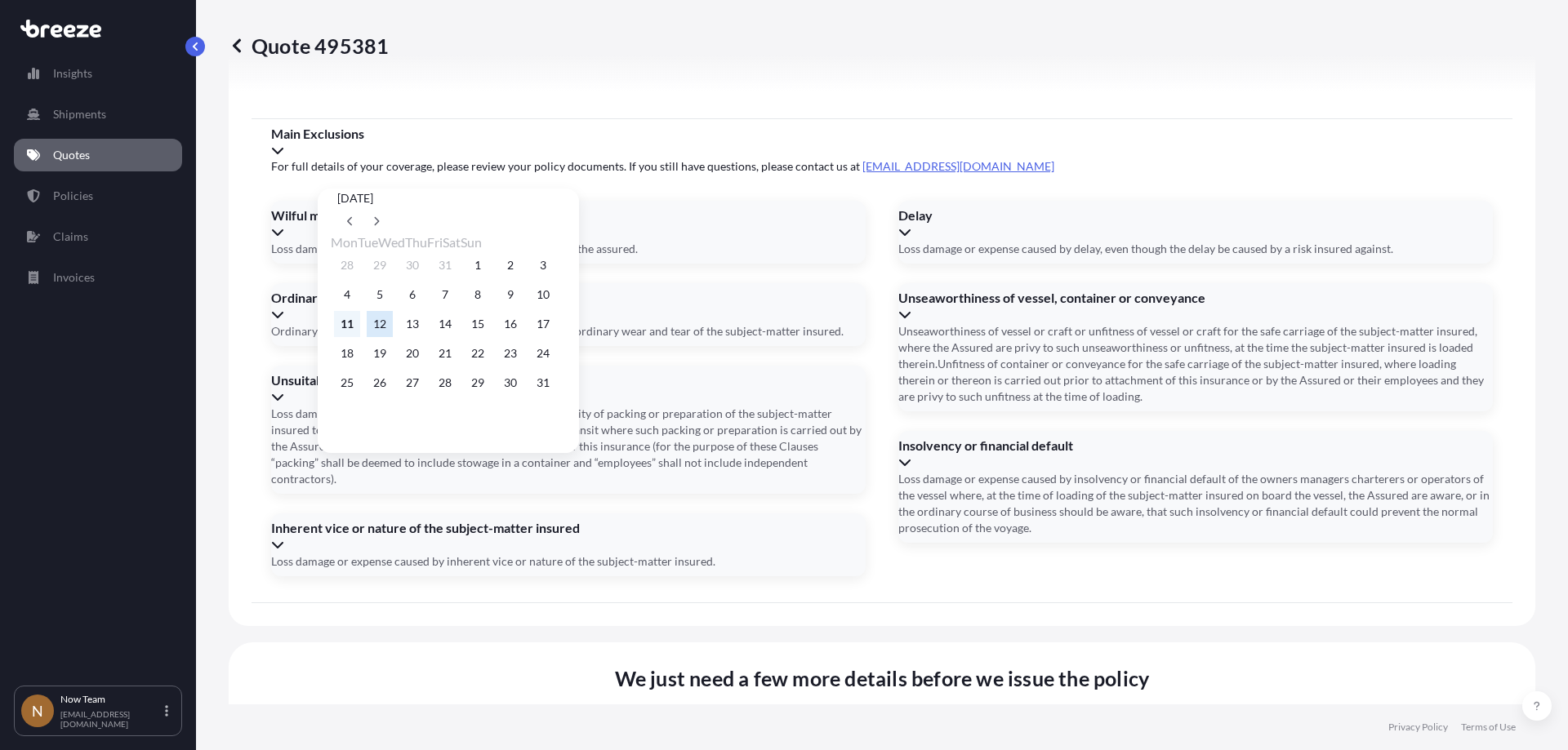
click at [350, 332] on button "11" at bounding box center [347, 324] width 26 height 26
type input "[DATE]"
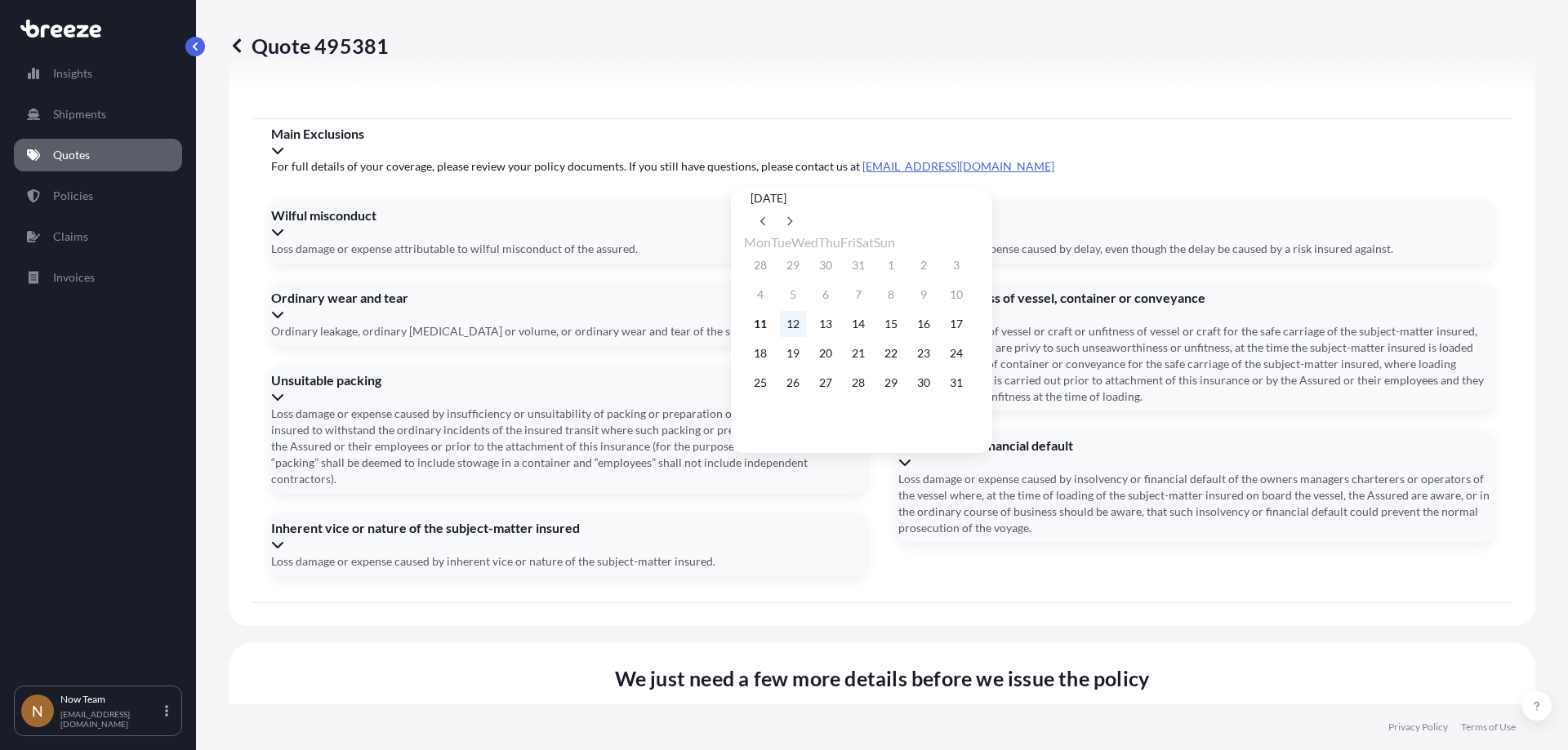
click at [797, 332] on button "12" at bounding box center [792, 324] width 26 height 26
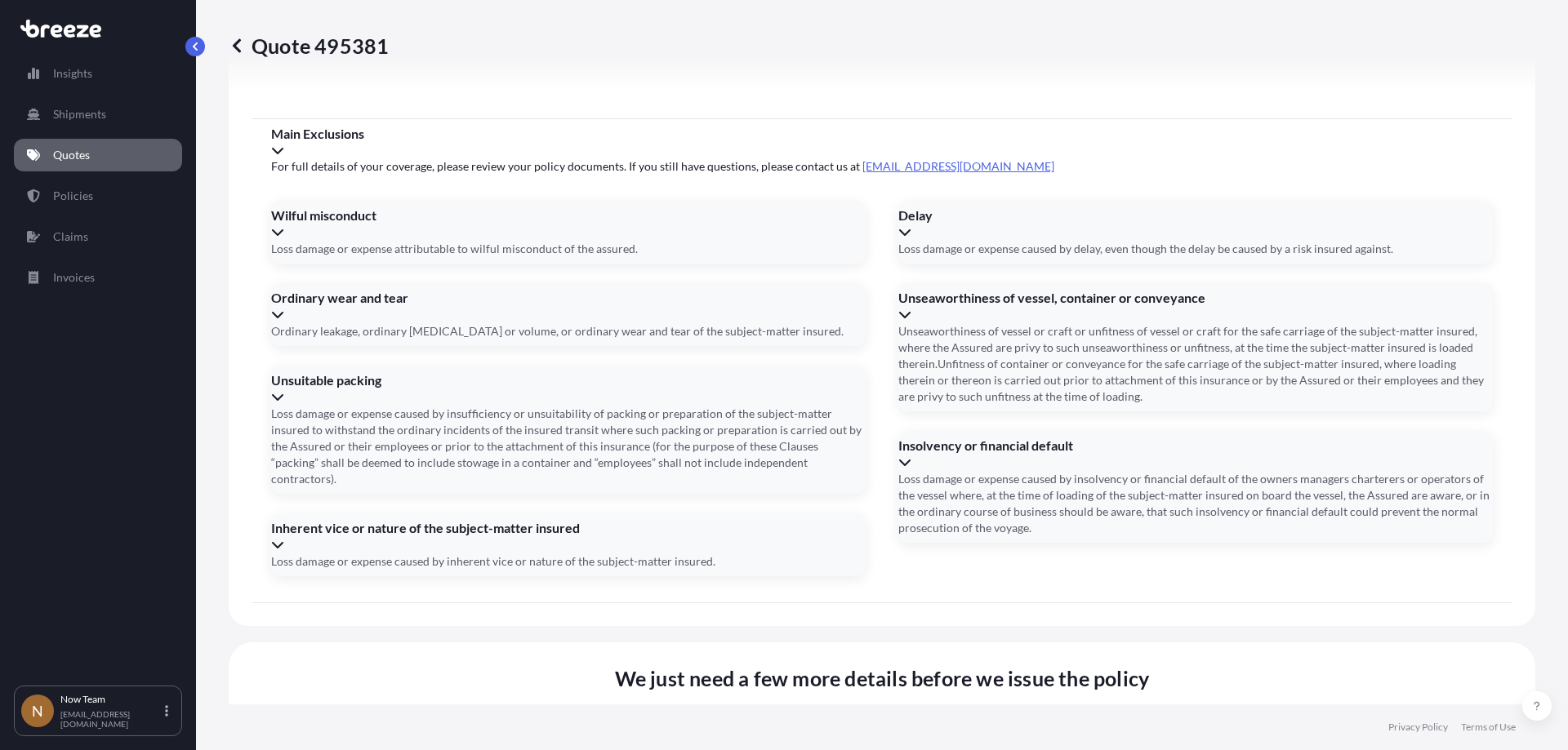
type input "[DATE]"
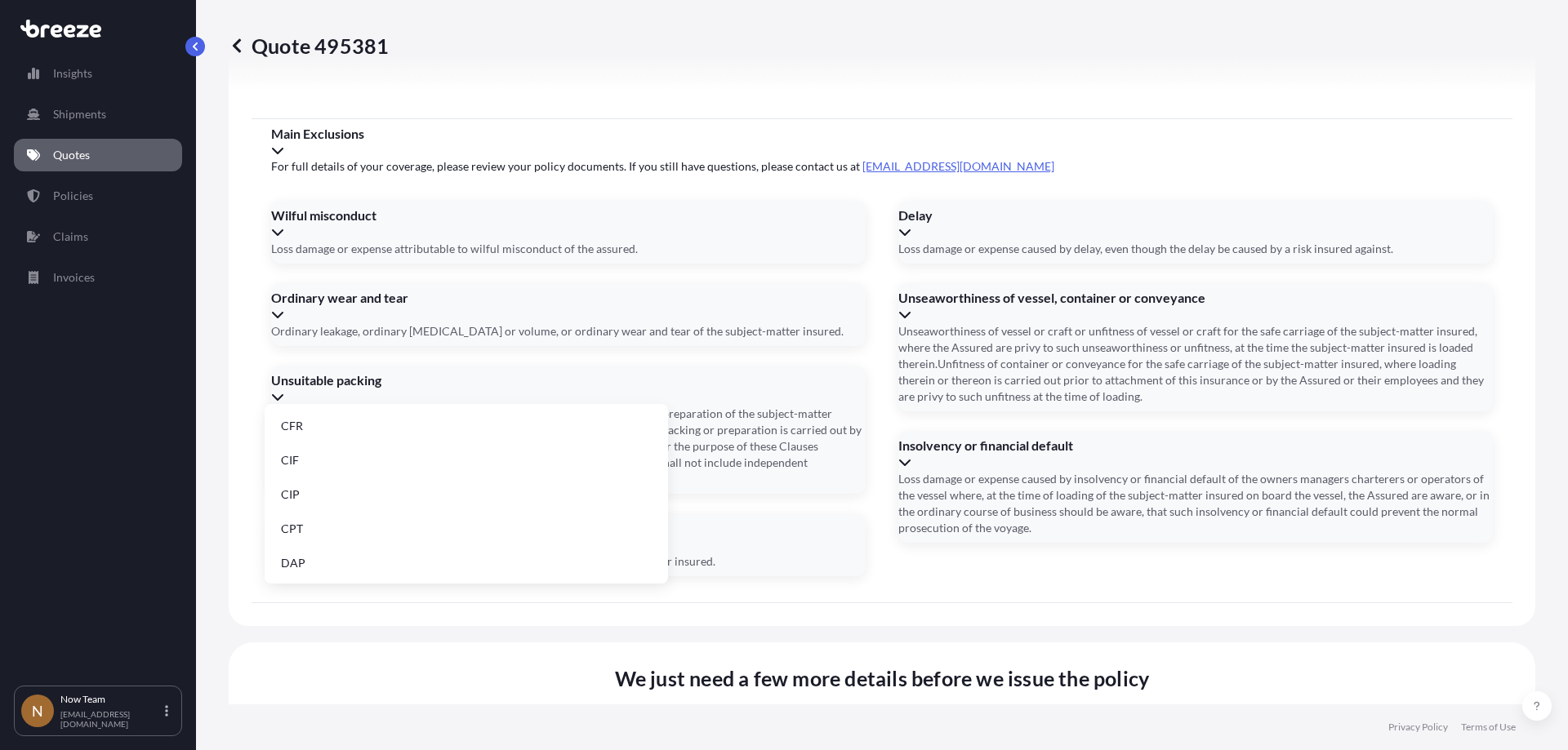
click at [326, 564] on li "DAP" at bounding box center [466, 563] width 391 height 31
